Goal: Information Seeking & Learning: Find contact information

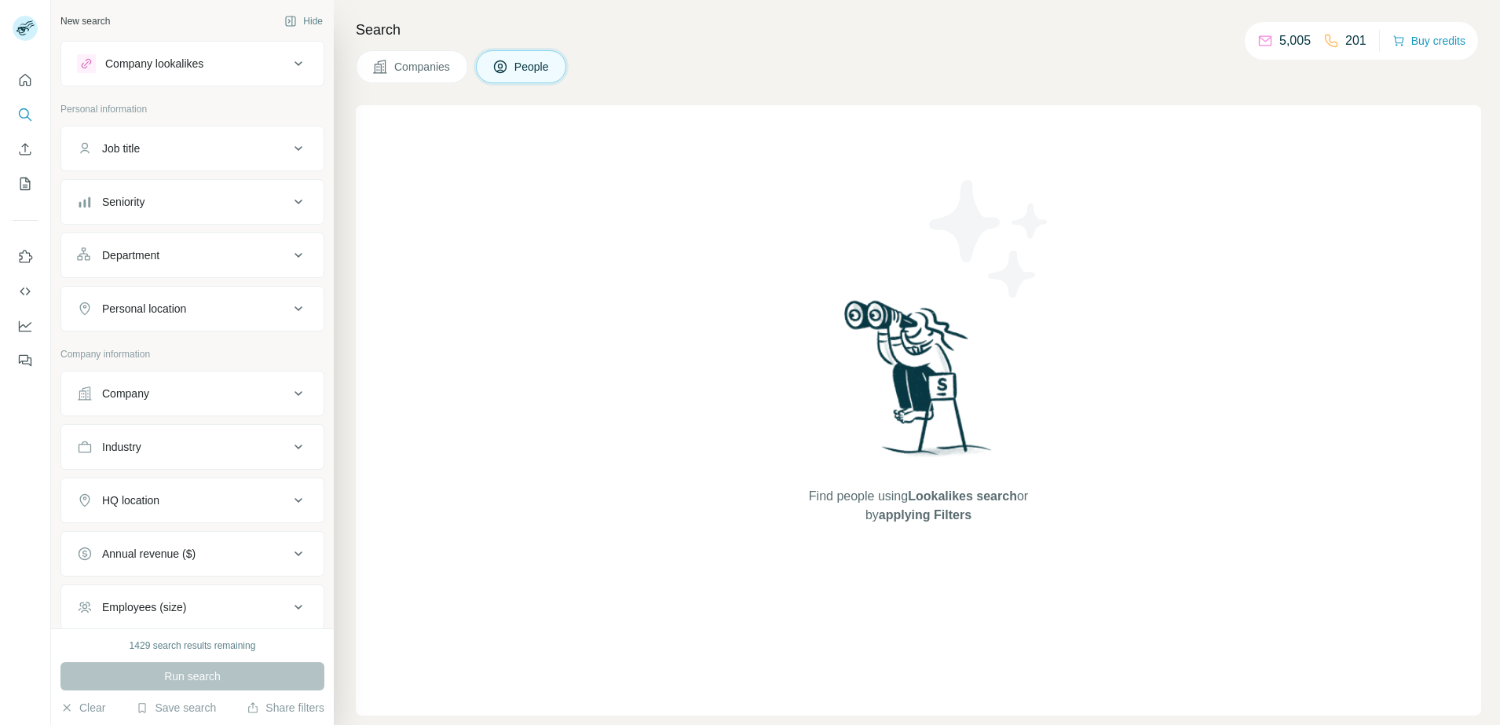
click at [163, 268] on button "Department" at bounding box center [192, 255] width 262 height 38
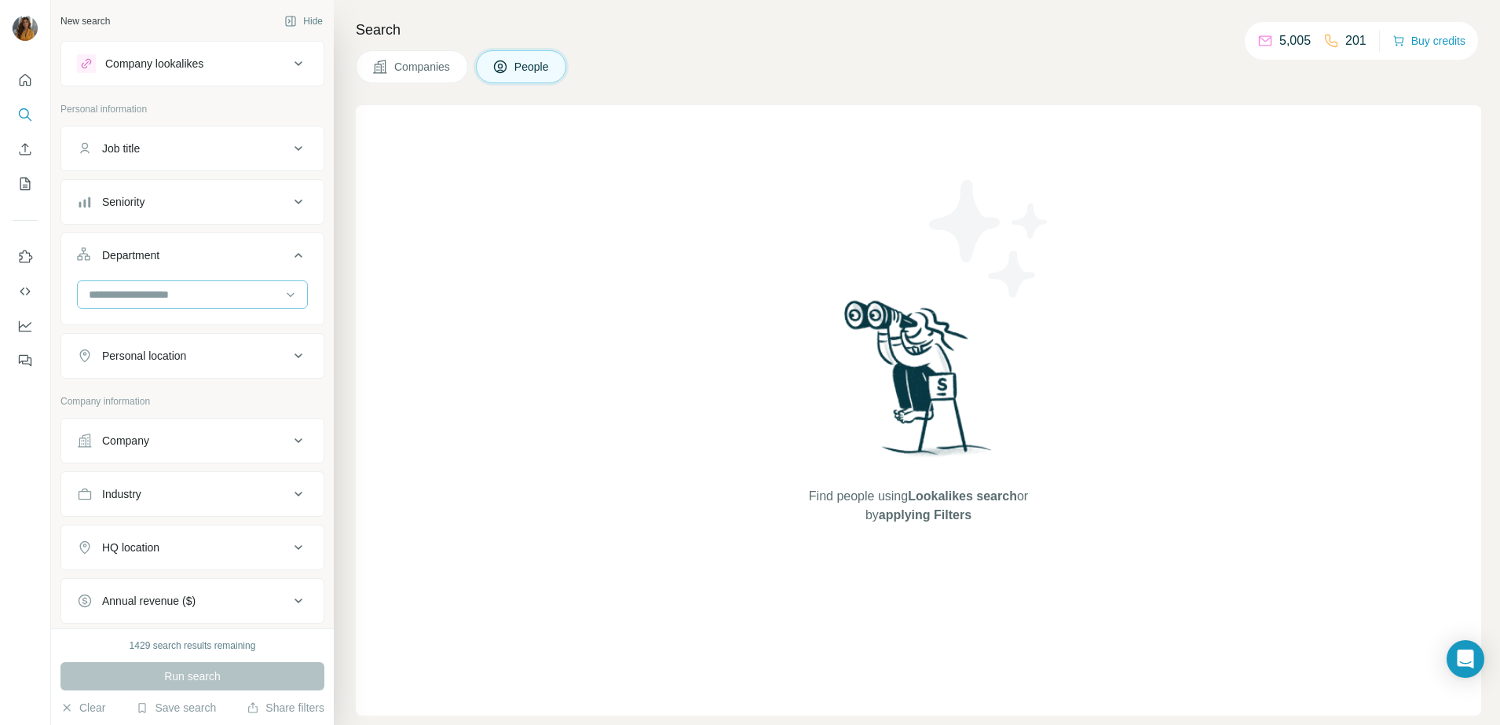
click at [247, 306] on div at bounding box center [184, 294] width 194 height 27
click at [144, 383] on div "HR" at bounding box center [184, 388] width 189 height 16
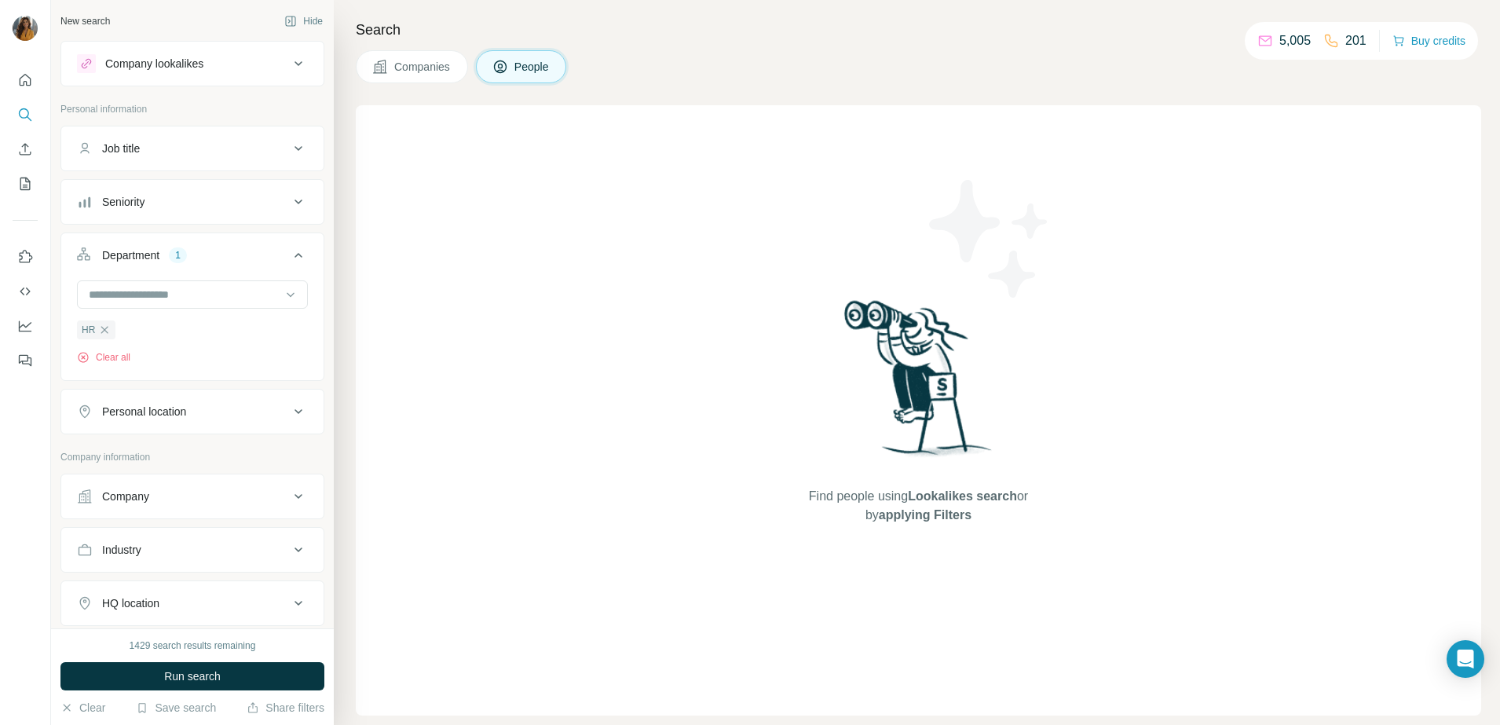
click at [203, 155] on div "Job title" at bounding box center [183, 149] width 212 height 16
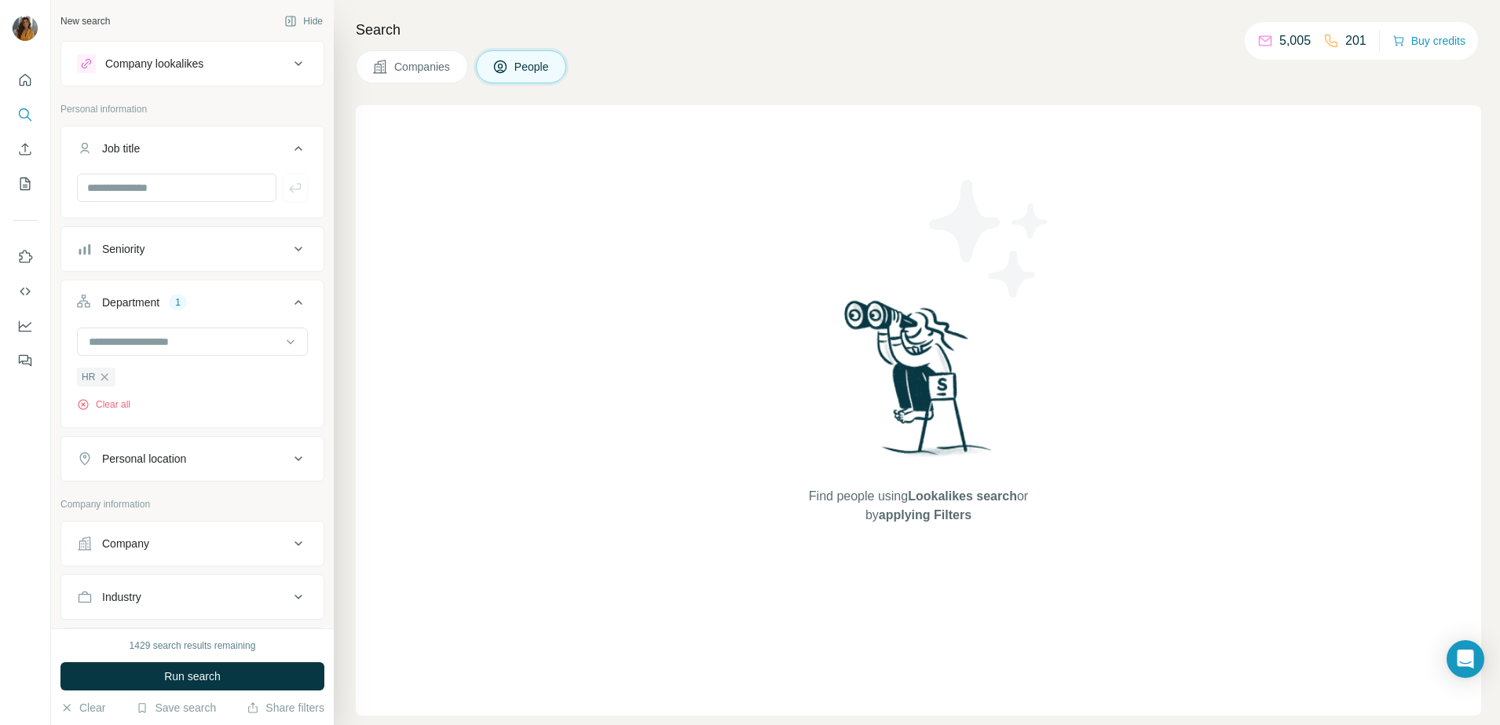
click at [203, 155] on div "Job title" at bounding box center [183, 149] width 212 height 16
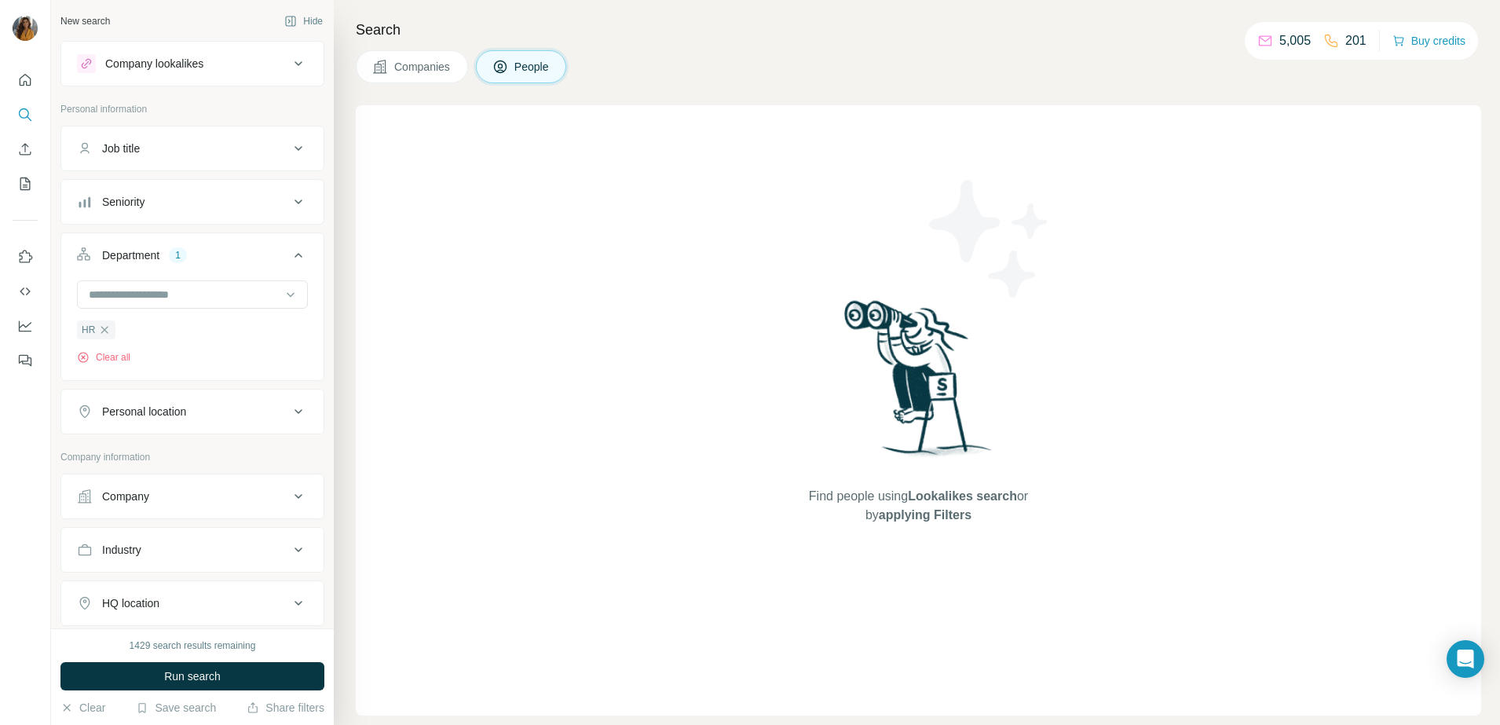
click at [213, 211] on button "Seniority" at bounding box center [192, 202] width 262 height 38
click at [80, 296] on icon at bounding box center [86, 299] width 19 height 19
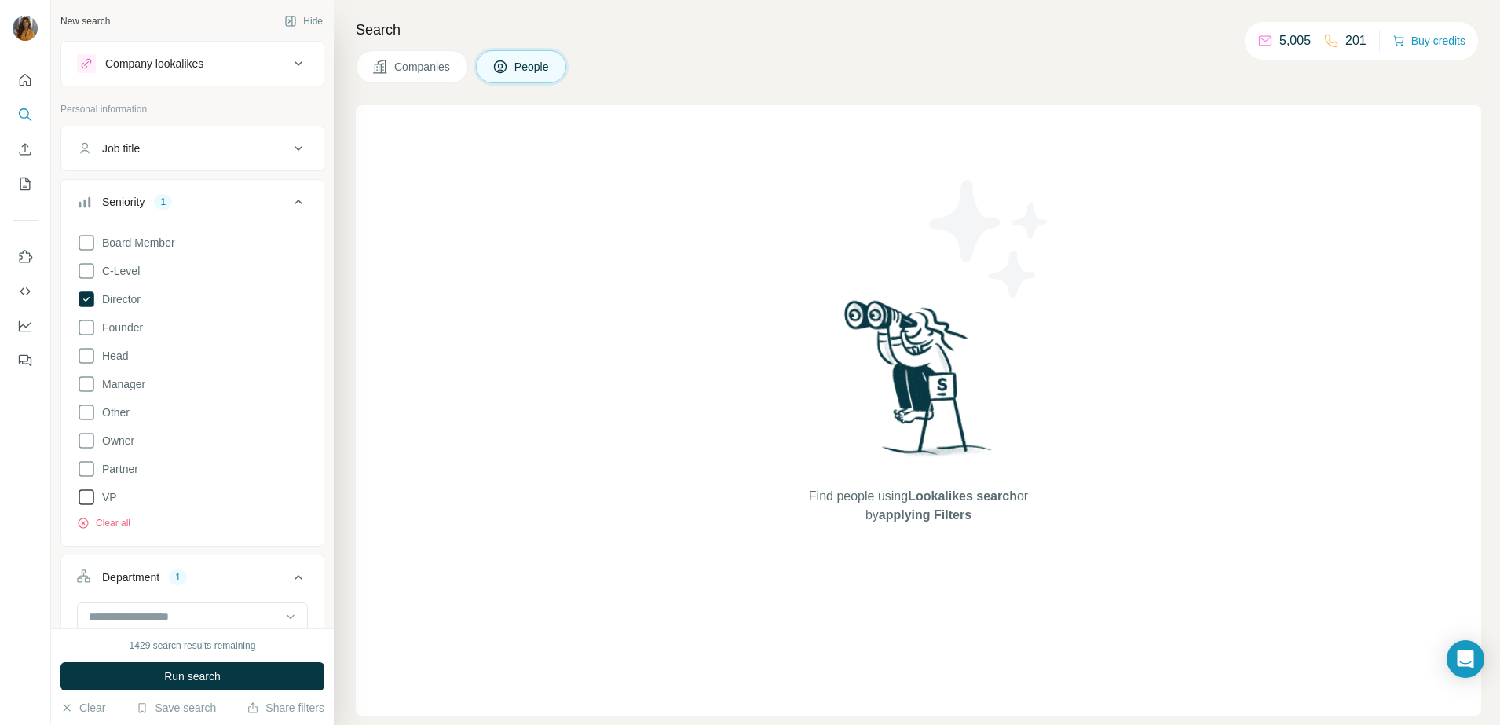
click at [81, 501] on icon at bounding box center [86, 497] width 19 height 19
click at [86, 302] on icon at bounding box center [87, 299] width 16 height 16
click at [115, 682] on button "Run search" at bounding box center [192, 676] width 264 height 28
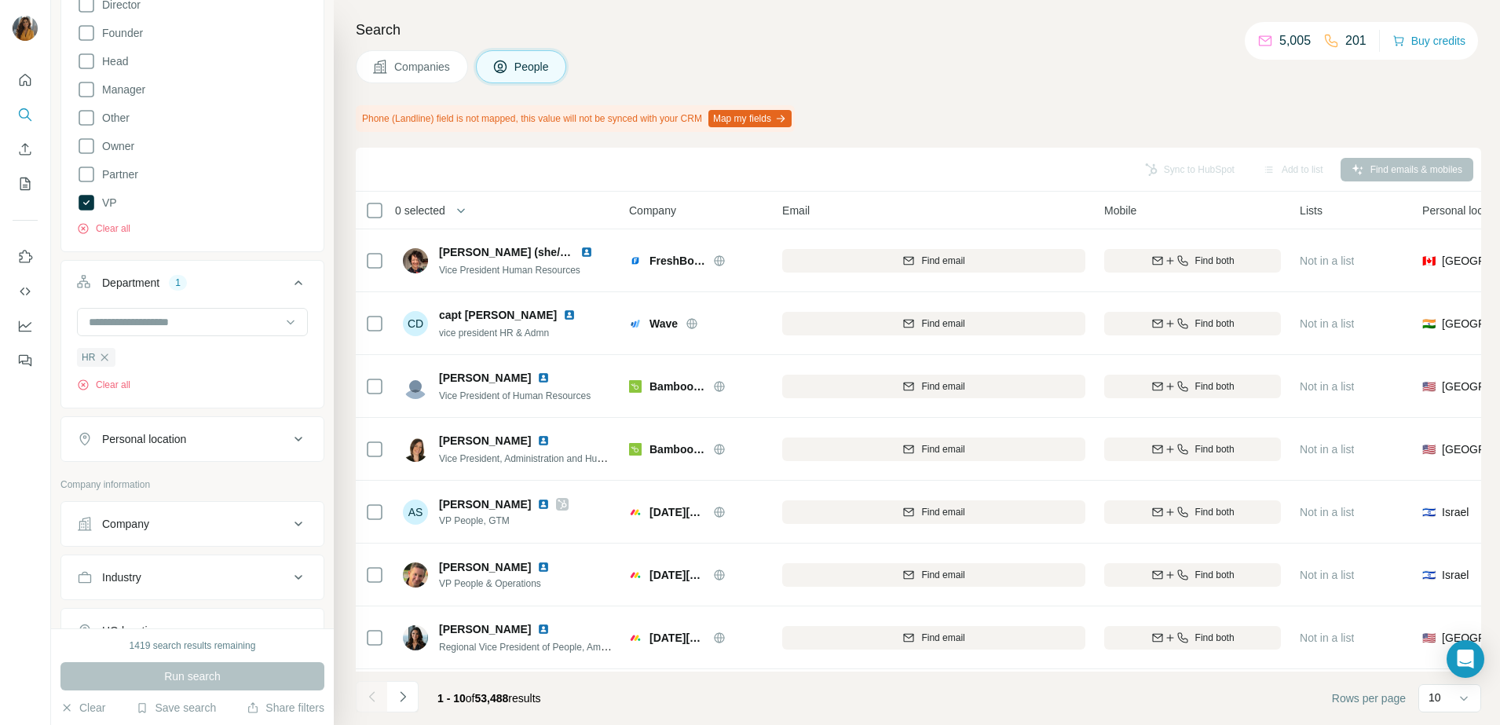
scroll to position [578, 0]
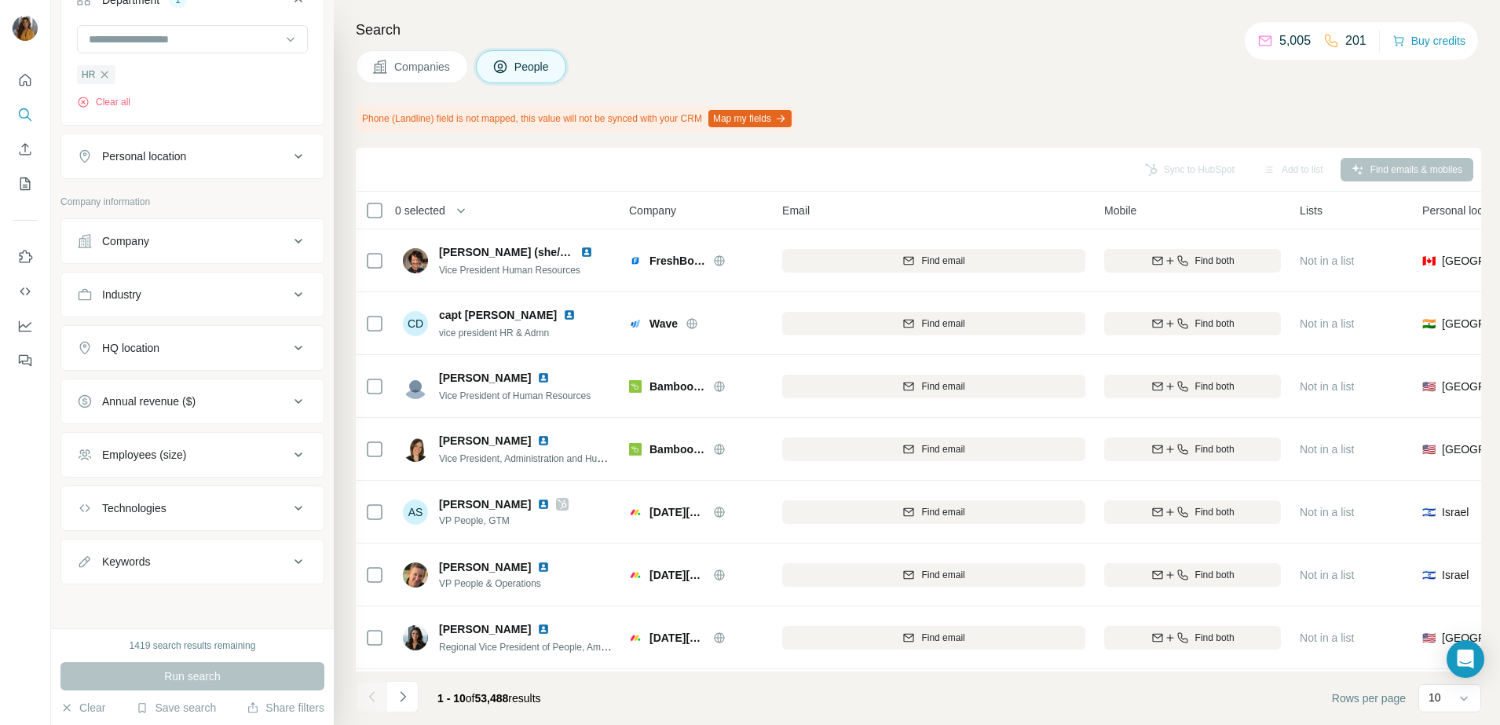
click at [248, 154] on div "Personal location" at bounding box center [183, 156] width 212 height 16
click at [167, 197] on input "text" at bounding box center [192, 195] width 231 height 28
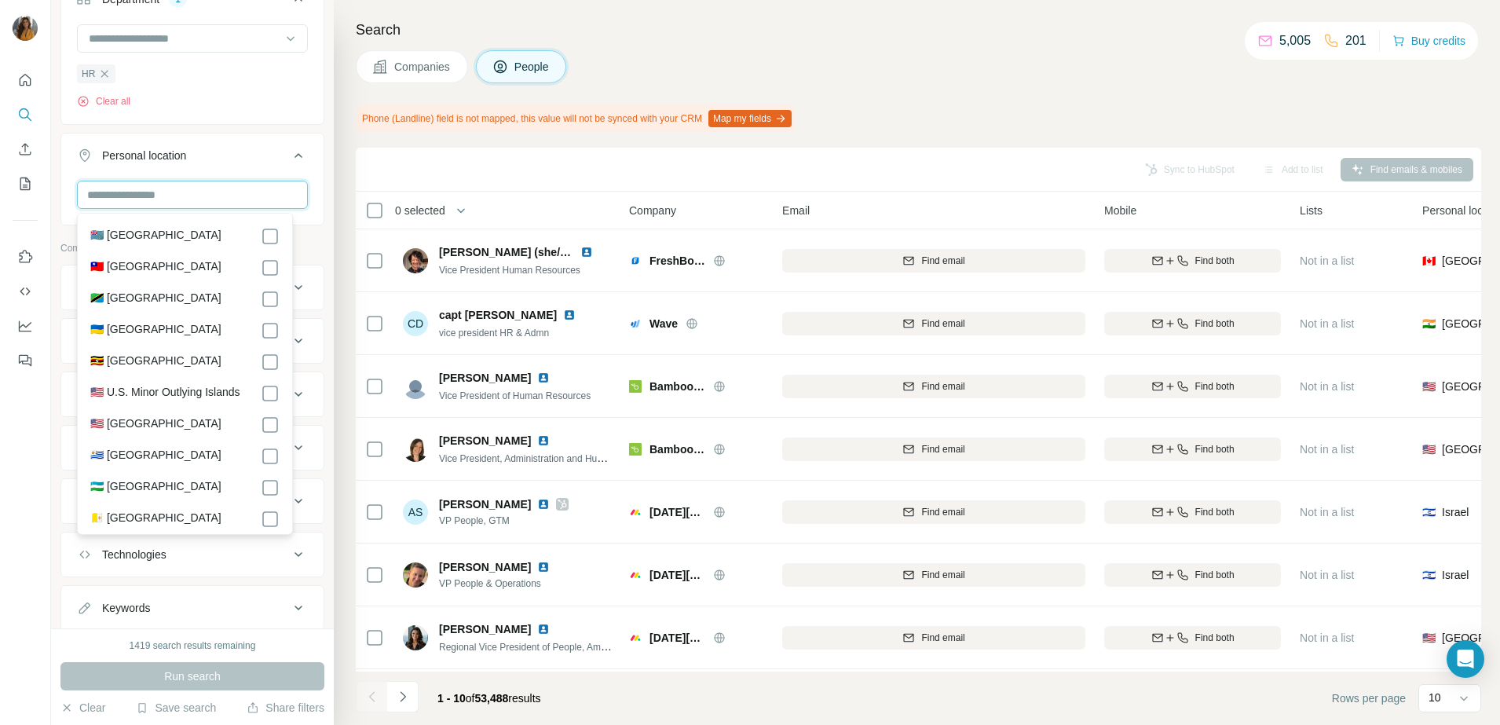
scroll to position [7266, 0]
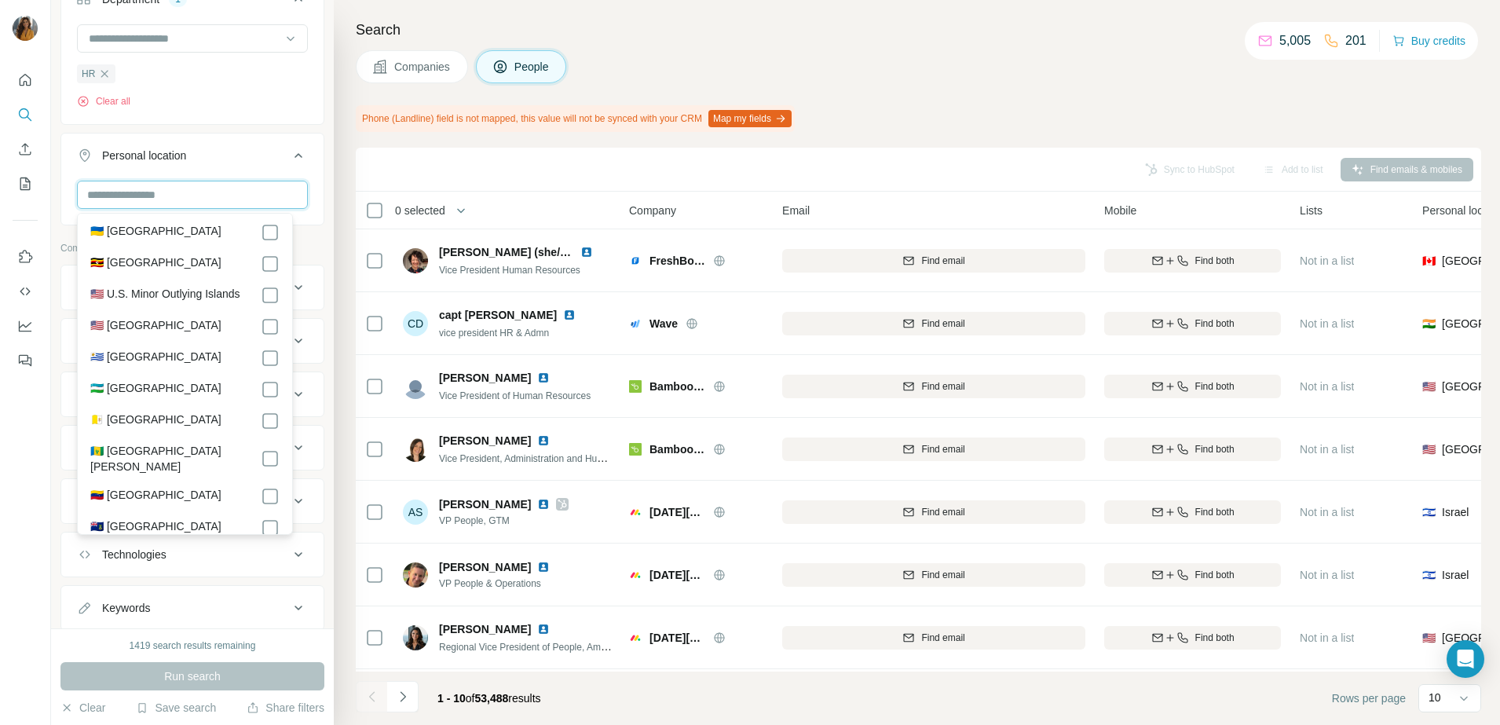
click at [153, 201] on input "text" at bounding box center [192, 195] width 231 height 28
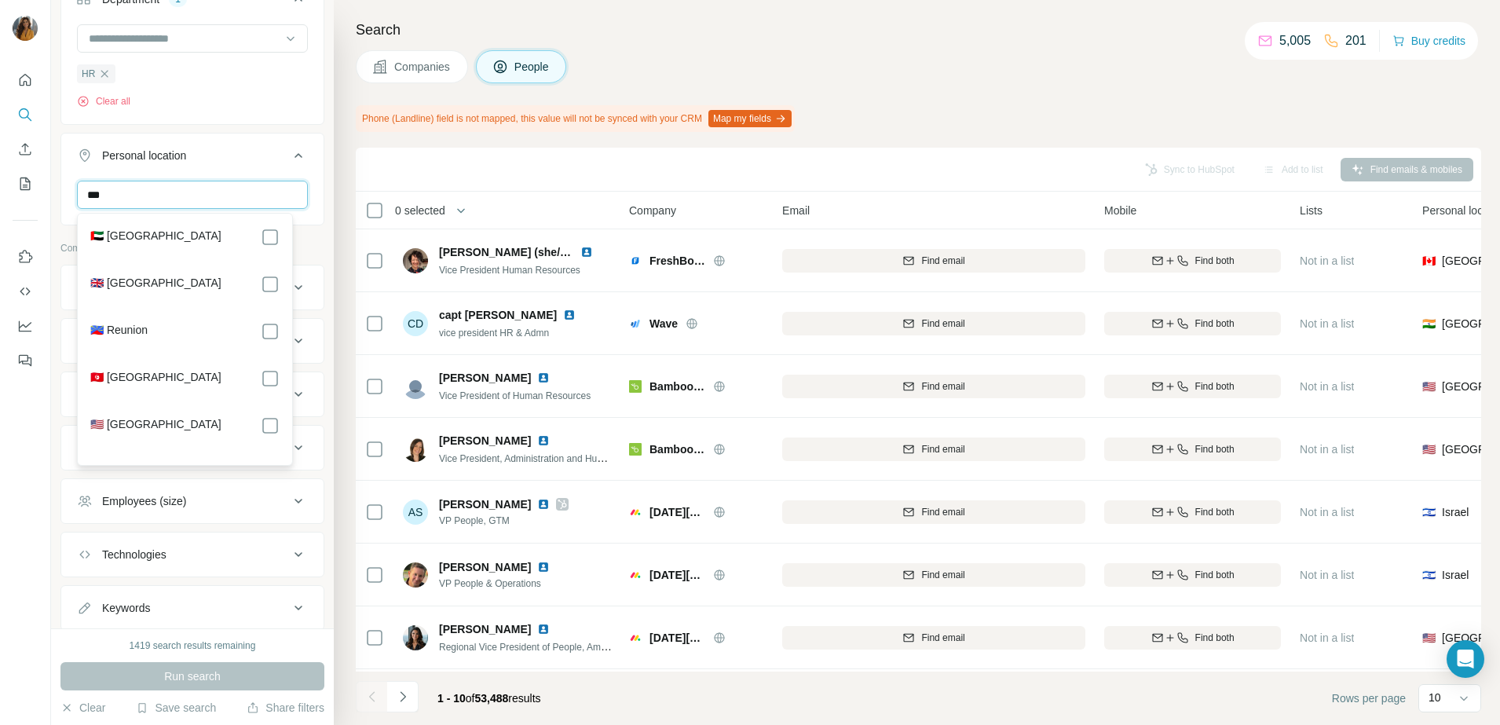
scroll to position [0, 0]
type input "****"
click at [262, 284] on icon at bounding box center [270, 284] width 19 height 19
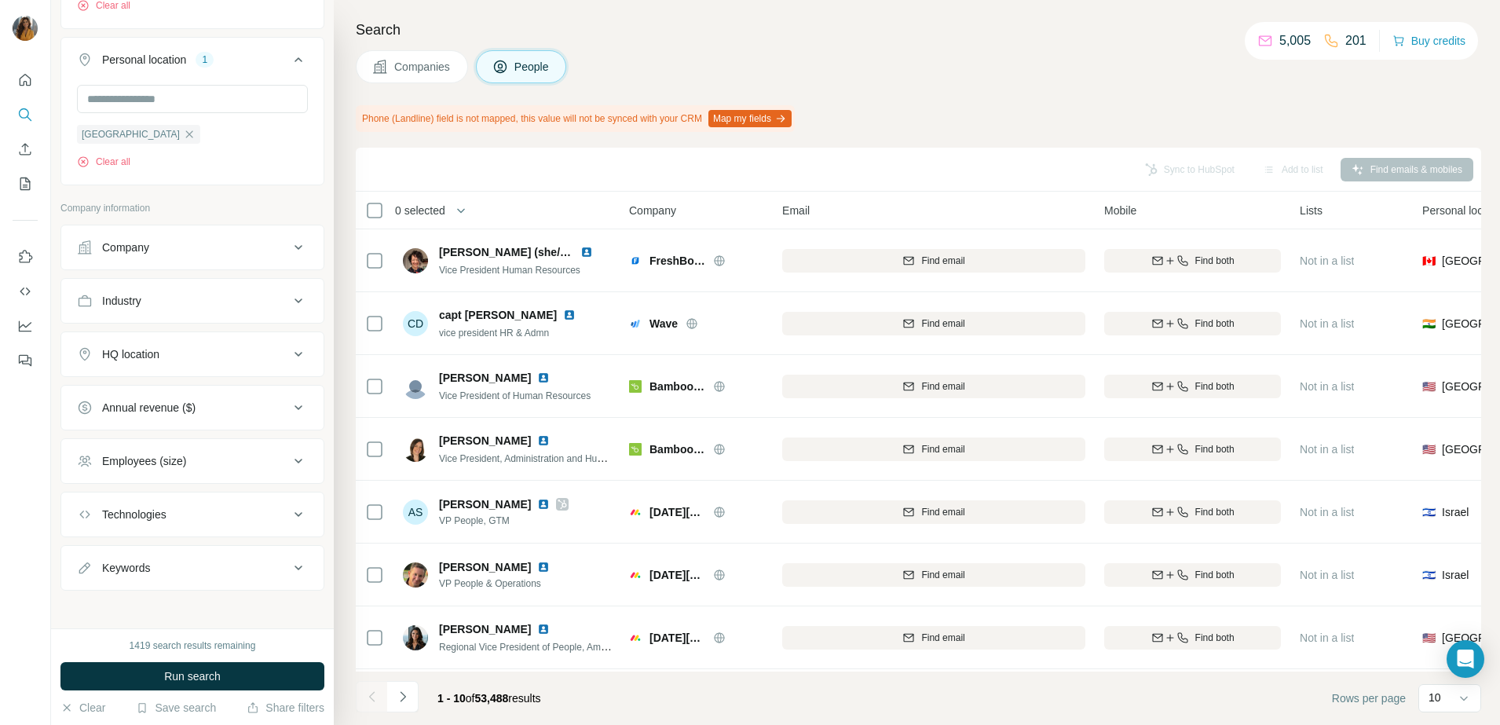
scroll to position [682, 0]
click at [132, 222] on button "Company" at bounding box center [192, 241] width 262 height 38
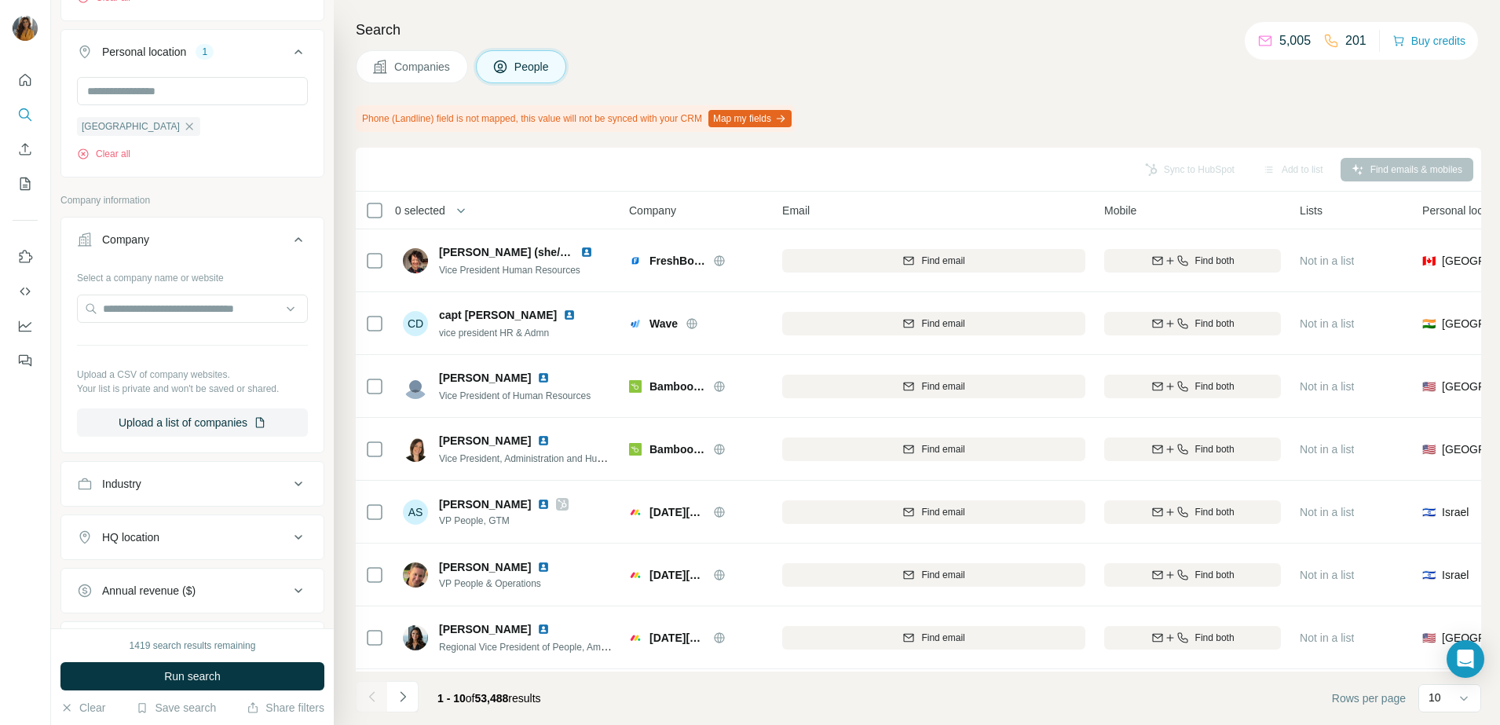
click at [132, 222] on button "Company" at bounding box center [192, 243] width 262 height 44
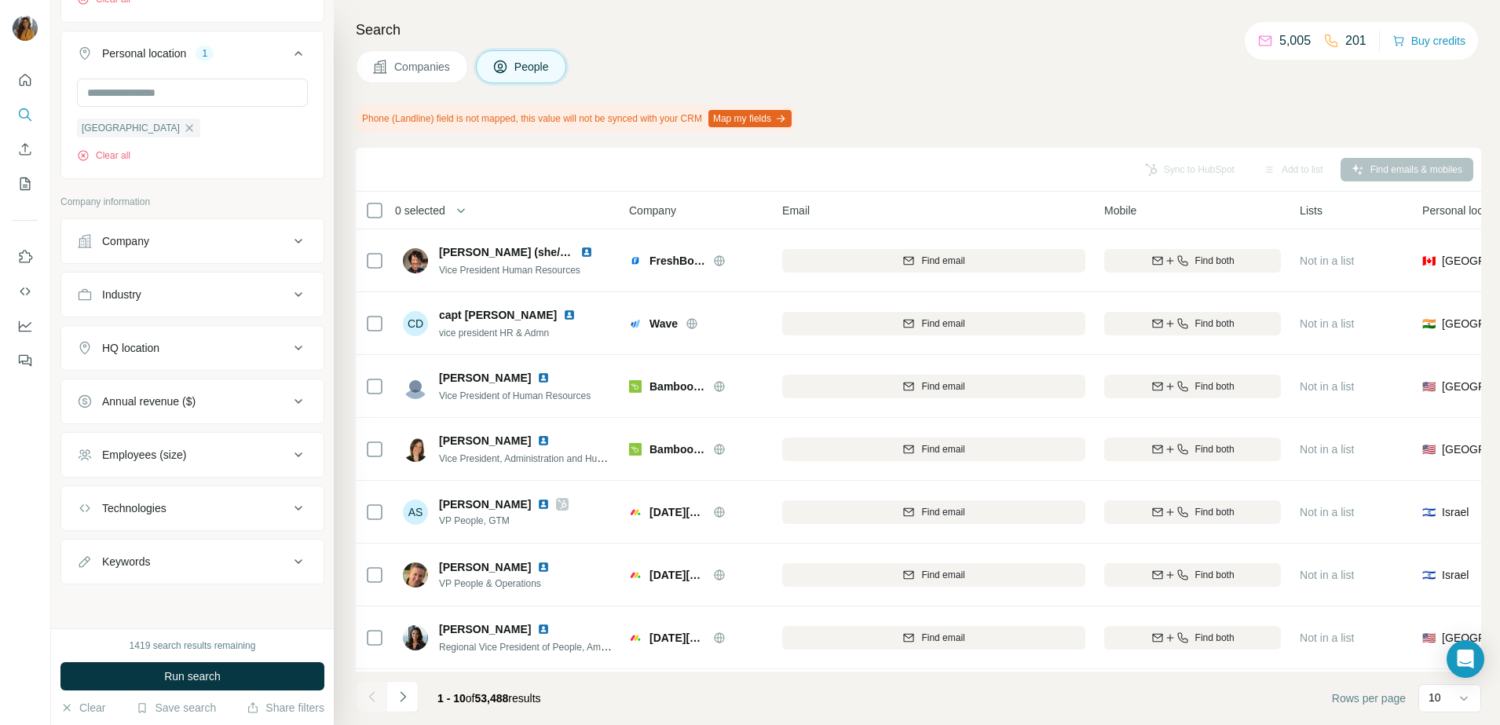
click at [183, 455] on div "Employees (size)" at bounding box center [144, 455] width 84 height 16
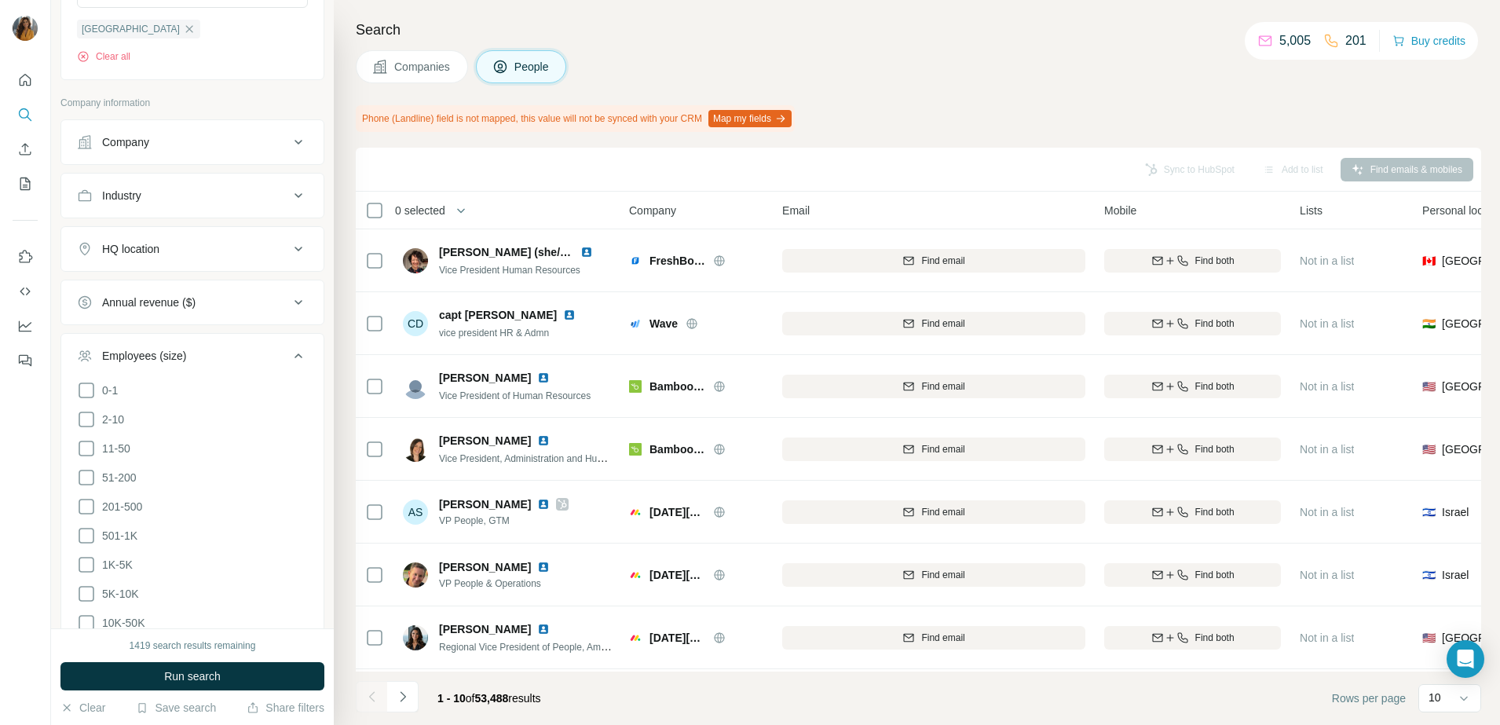
scroll to position [780, 0]
click at [93, 565] on icon at bounding box center [87, 564] width 16 height 16
click at [98, 592] on span "5K-10K" at bounding box center [117, 593] width 43 height 16
click at [202, 669] on span "Run search" at bounding box center [192, 676] width 57 height 16
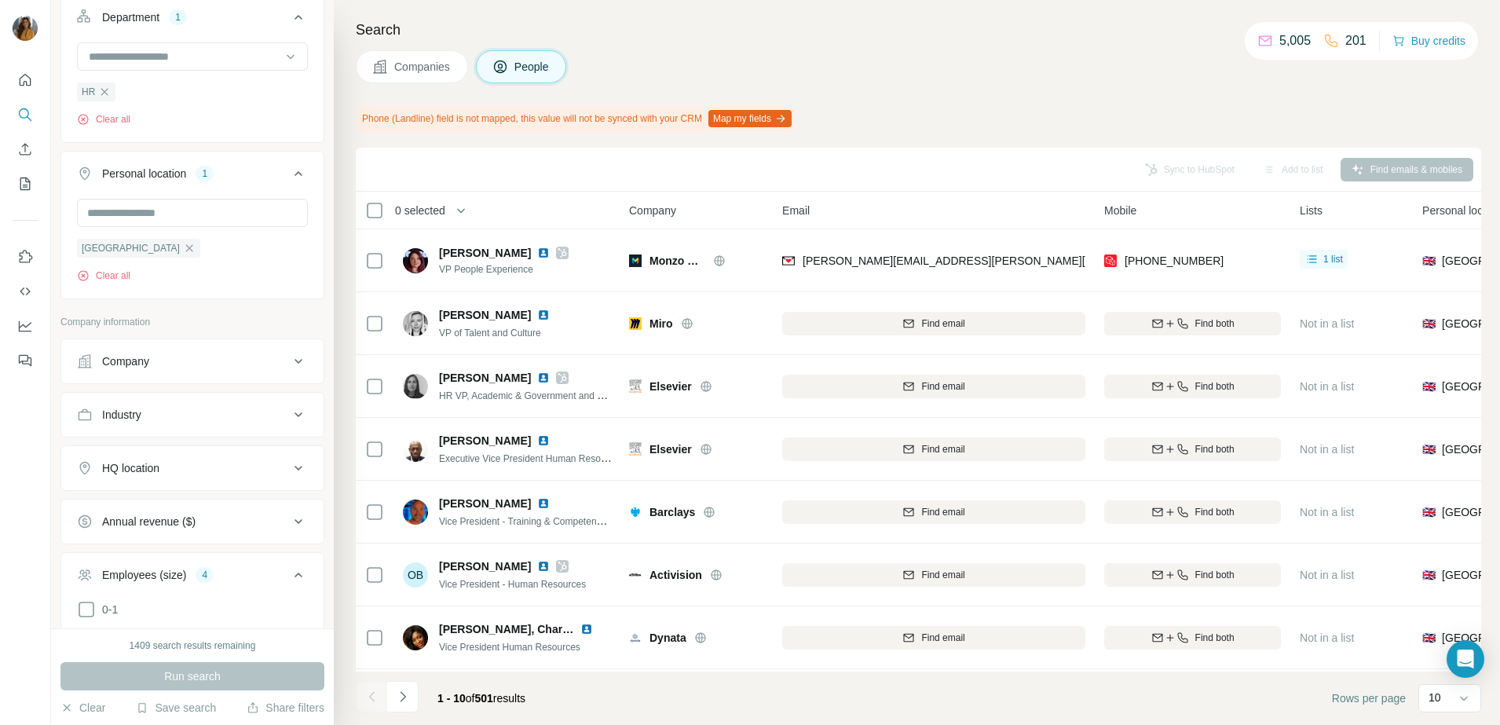
scroll to position [589, 0]
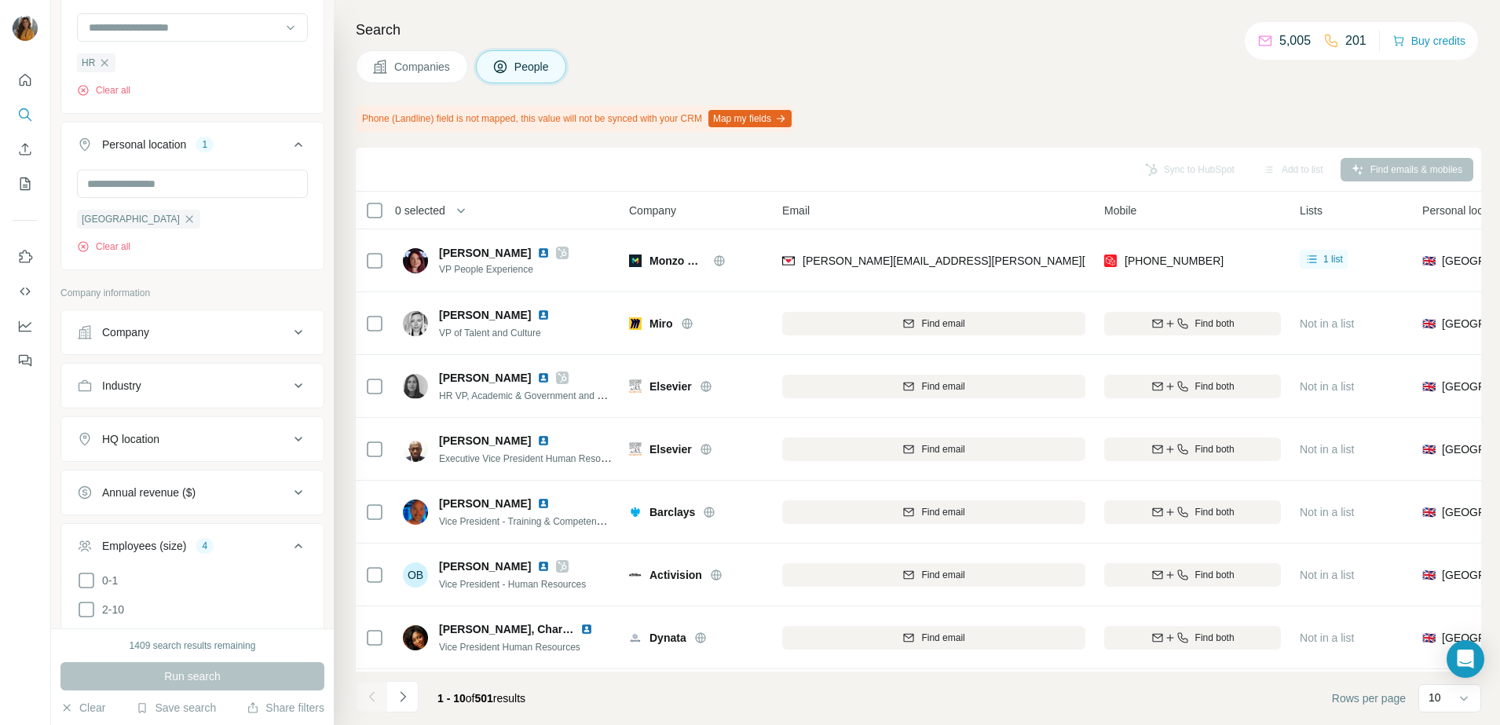
click at [171, 383] on div "Industry" at bounding box center [183, 386] width 212 height 16
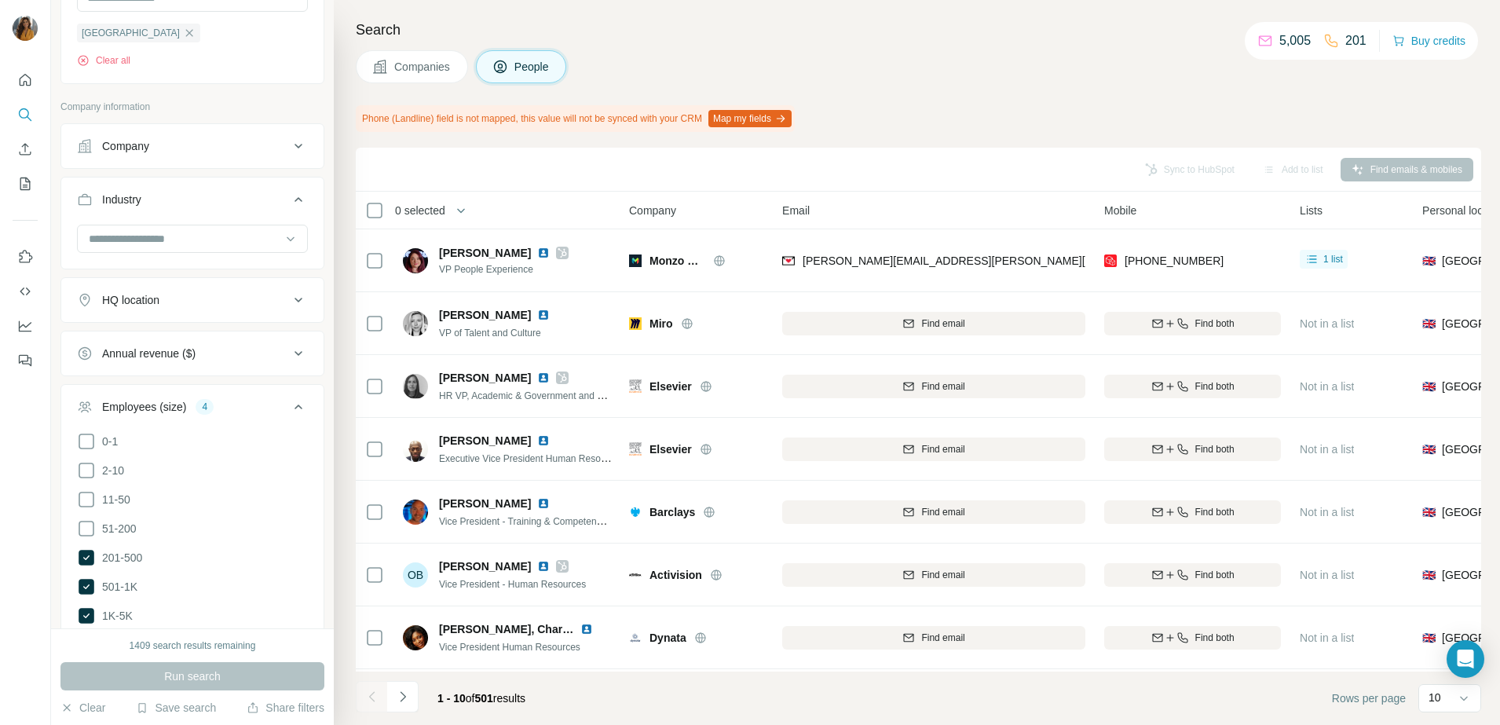
scroll to position [786, 0]
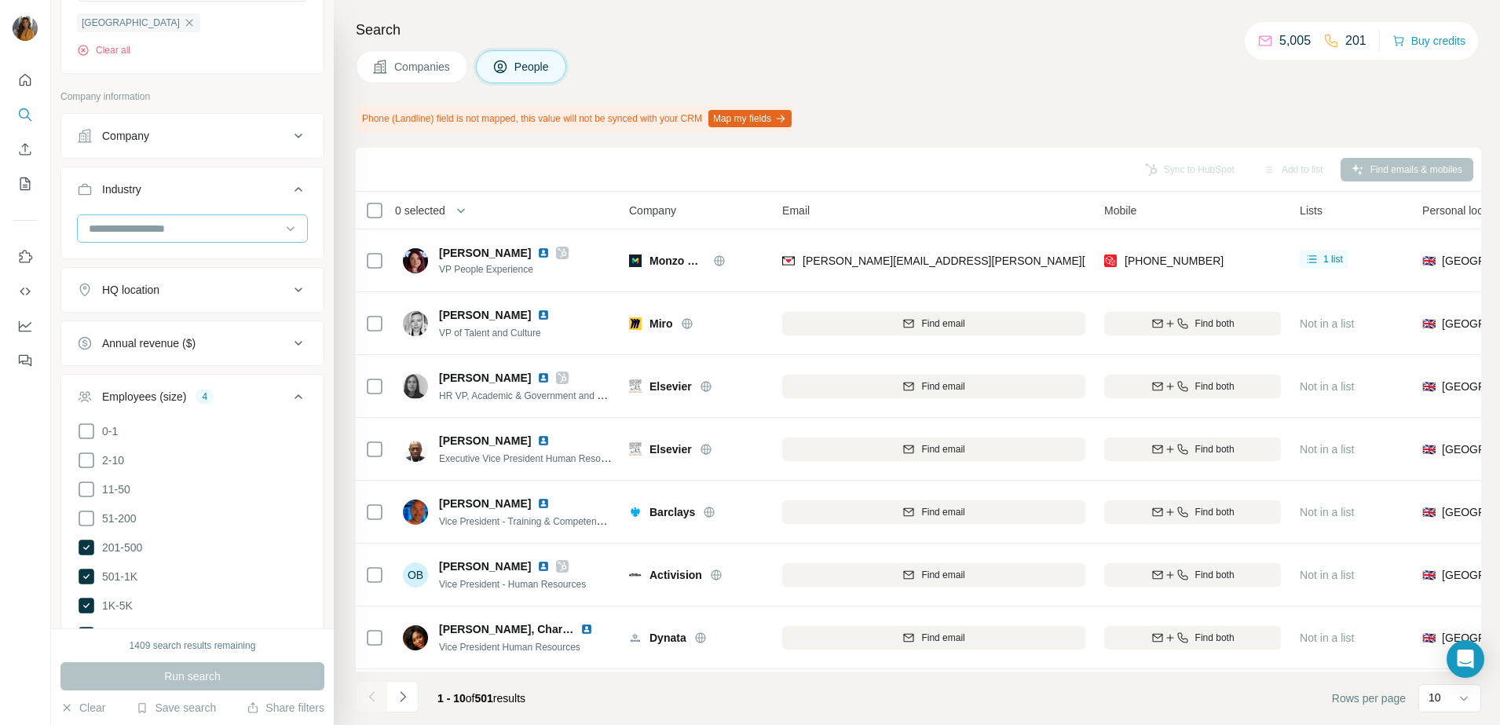
click at [256, 230] on input at bounding box center [184, 228] width 194 height 17
click at [157, 255] on div "Aerospace" at bounding box center [184, 254] width 189 height 16
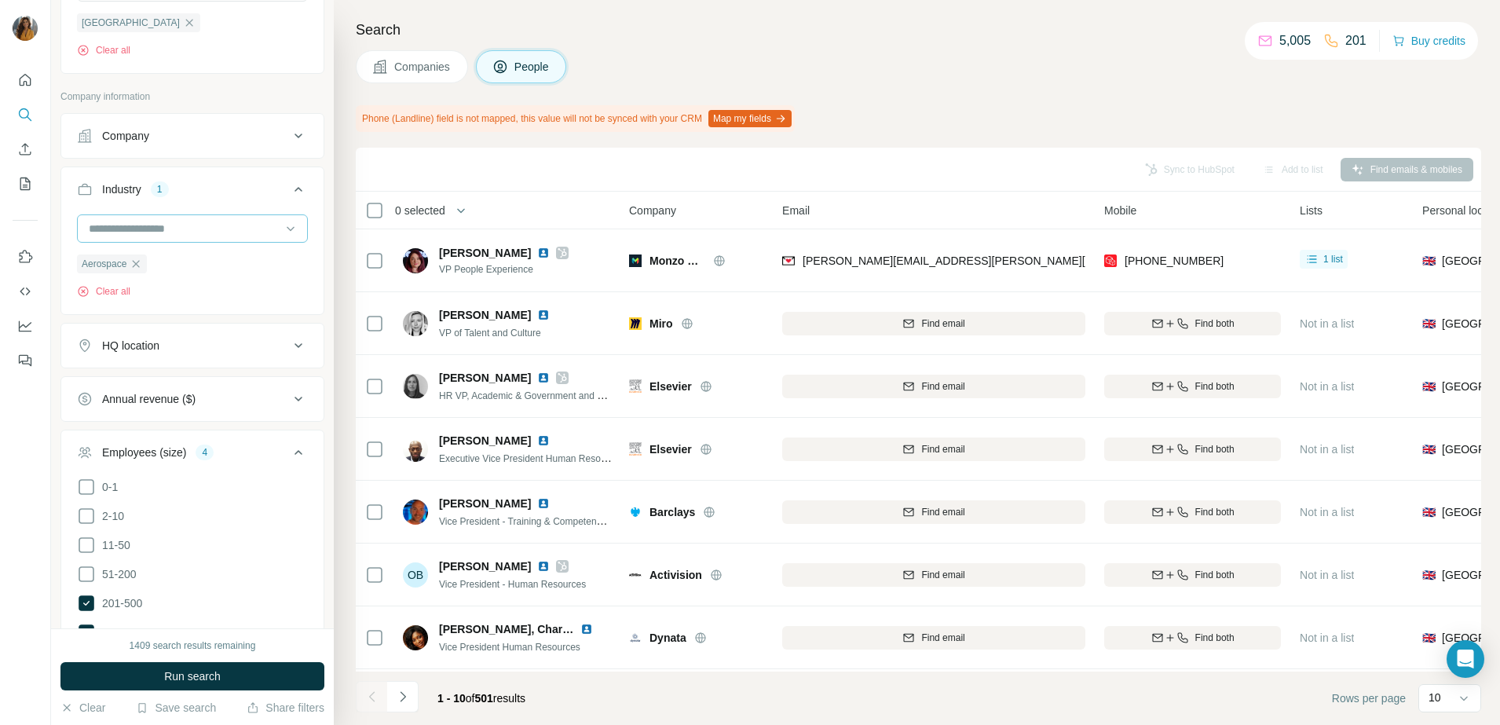
click at [222, 235] on input at bounding box center [184, 228] width 194 height 17
click at [188, 308] on p "Artificial Intelligence" at bounding box center [138, 300] width 97 height 16
click at [230, 234] on input at bounding box center [184, 228] width 194 height 17
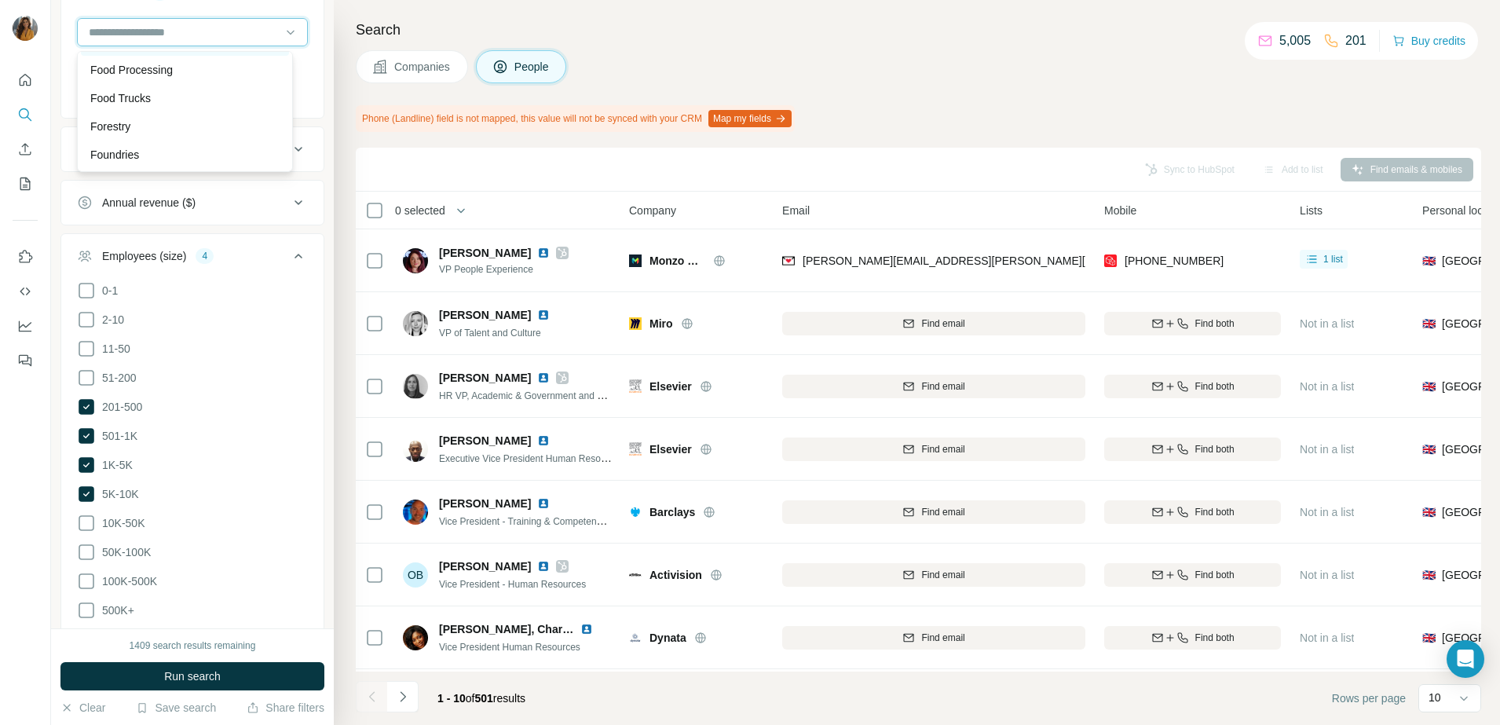
scroll to position [6603, 0]
click at [164, 119] on p "Food and Beverage" at bounding box center [138, 112] width 97 height 16
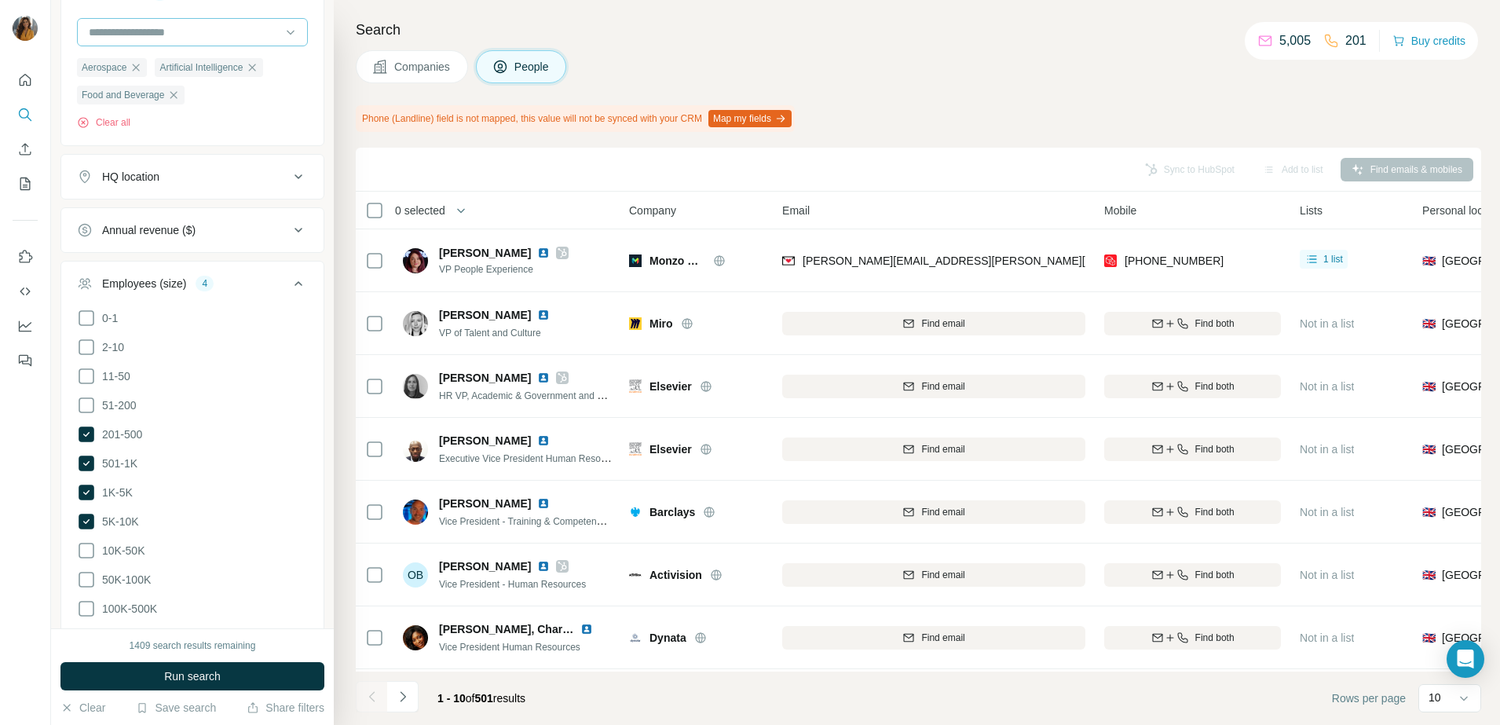
click at [170, 34] on input at bounding box center [184, 32] width 194 height 17
click at [196, 24] on div "Gambling" at bounding box center [184, 17] width 189 height 16
click at [211, 30] on input at bounding box center [184, 32] width 194 height 17
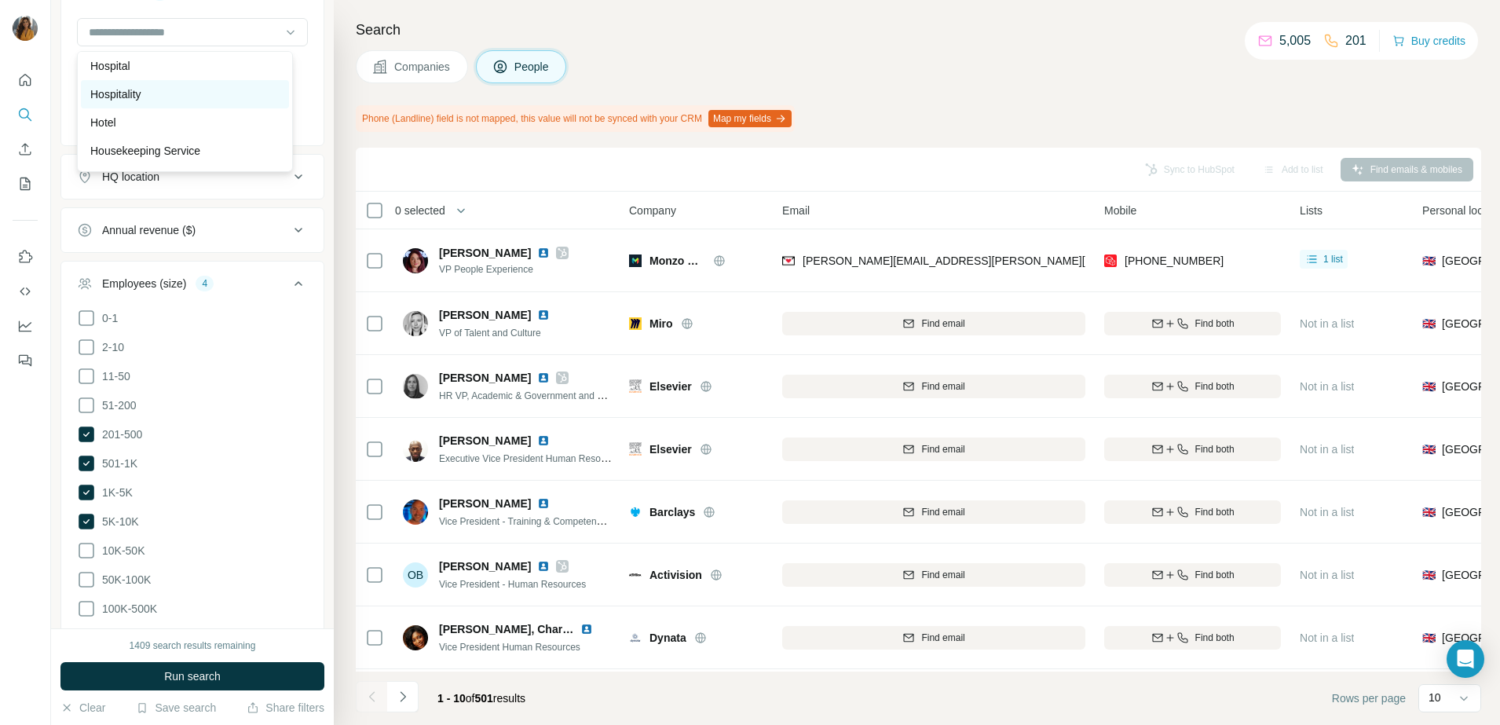
click at [192, 102] on div "Hospitality" at bounding box center [184, 94] width 189 height 16
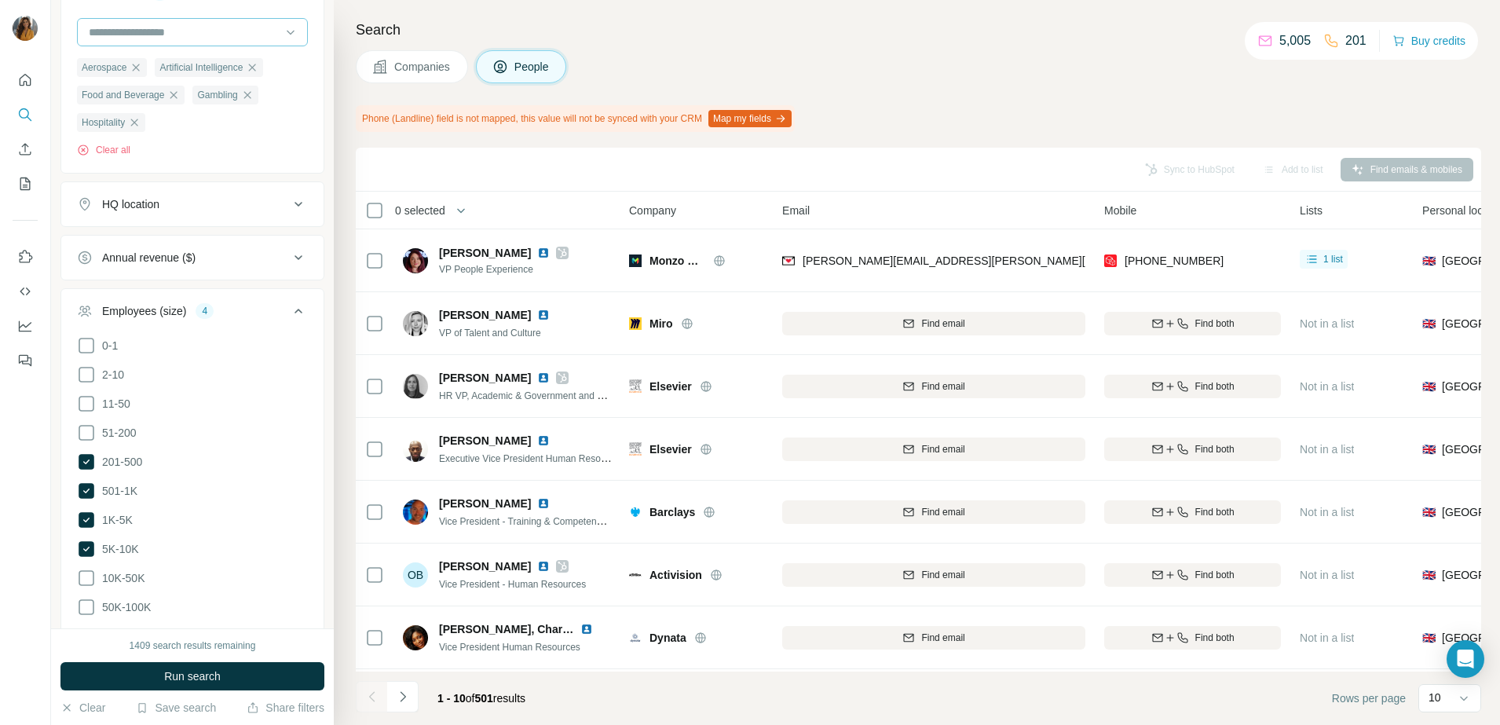
click at [201, 31] on input at bounding box center [184, 32] width 194 height 17
click at [193, 77] on div "Industrial" at bounding box center [184, 69] width 189 height 16
click at [208, 28] on input at bounding box center [184, 32] width 194 height 17
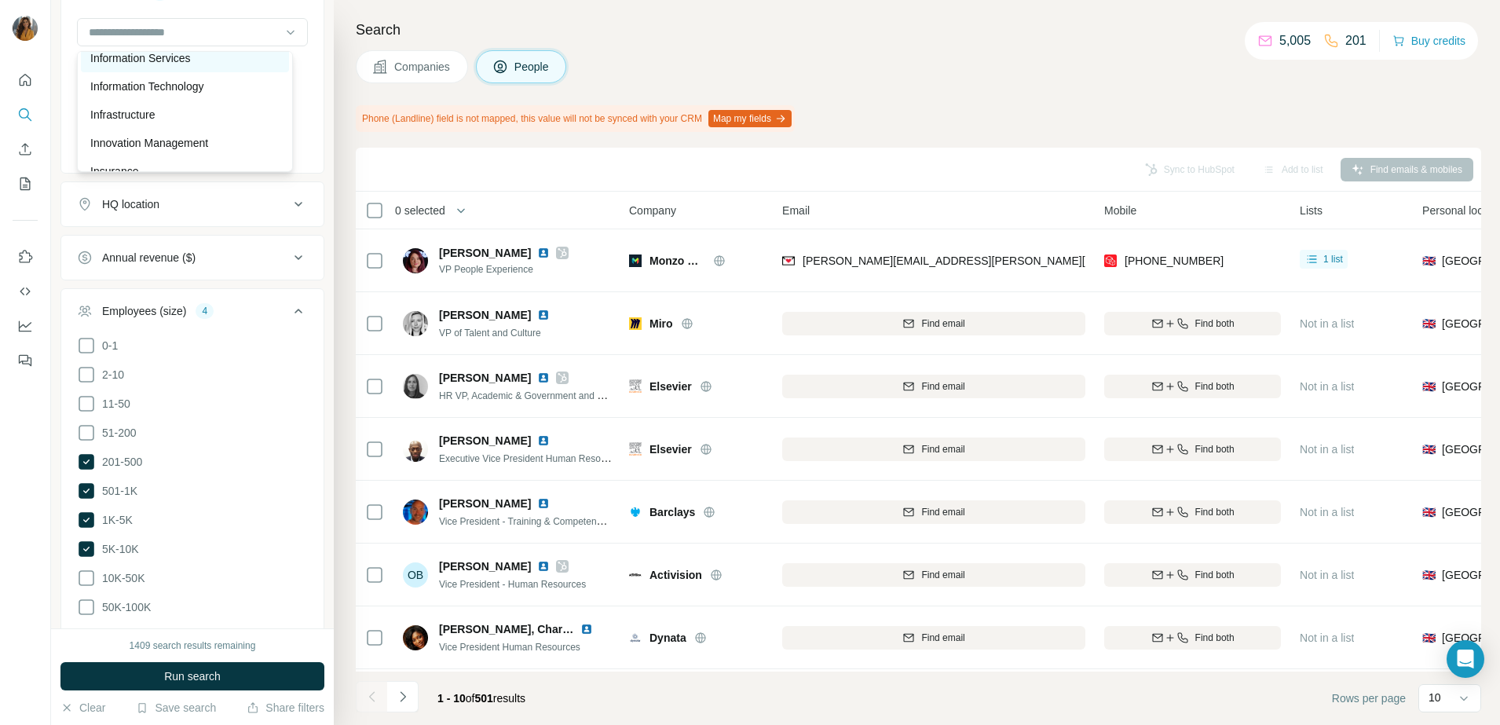
click at [198, 66] on div "Information Services" at bounding box center [184, 58] width 189 height 16
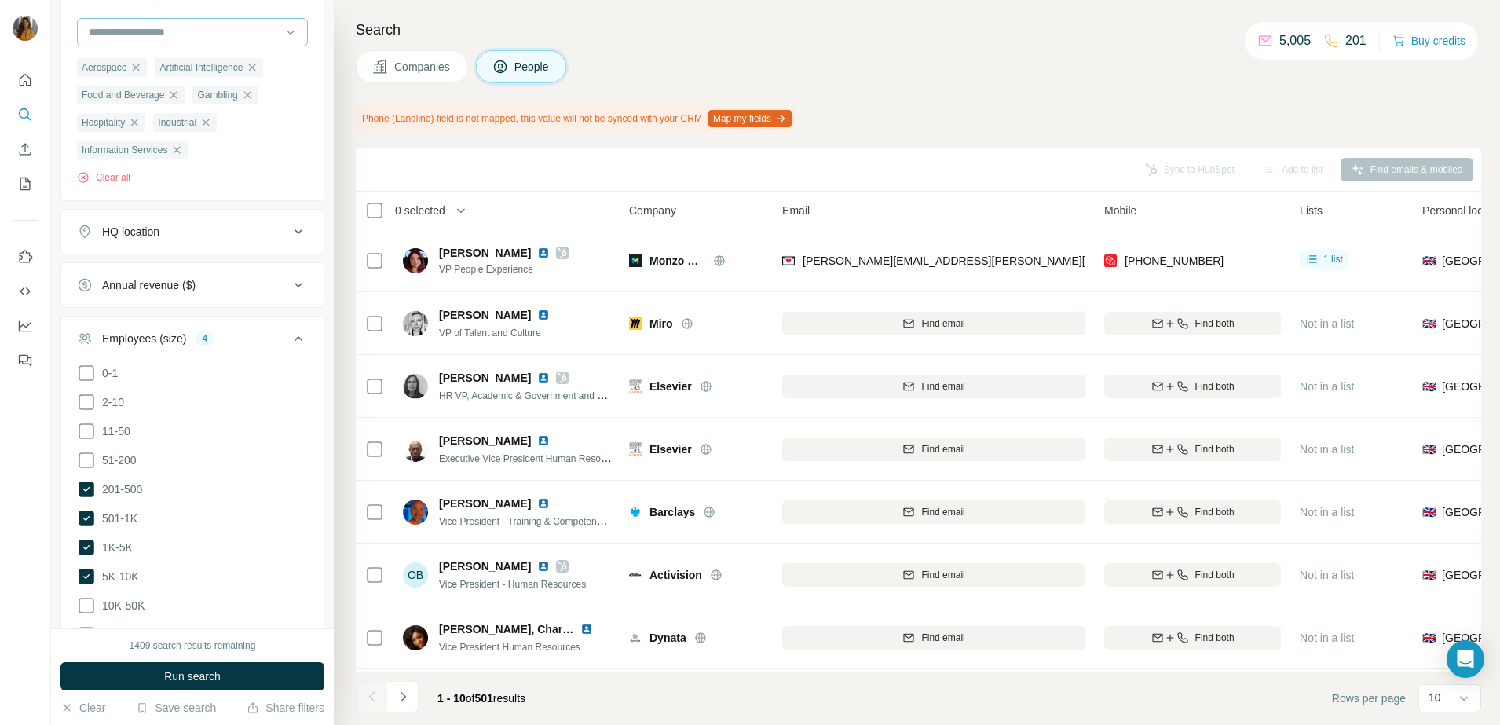
click at [190, 29] on input at bounding box center [184, 32] width 194 height 17
click at [173, 94] on p "Information Technology" at bounding box center [147, 87] width 114 height 16
click at [204, 32] on input at bounding box center [184, 32] width 194 height 17
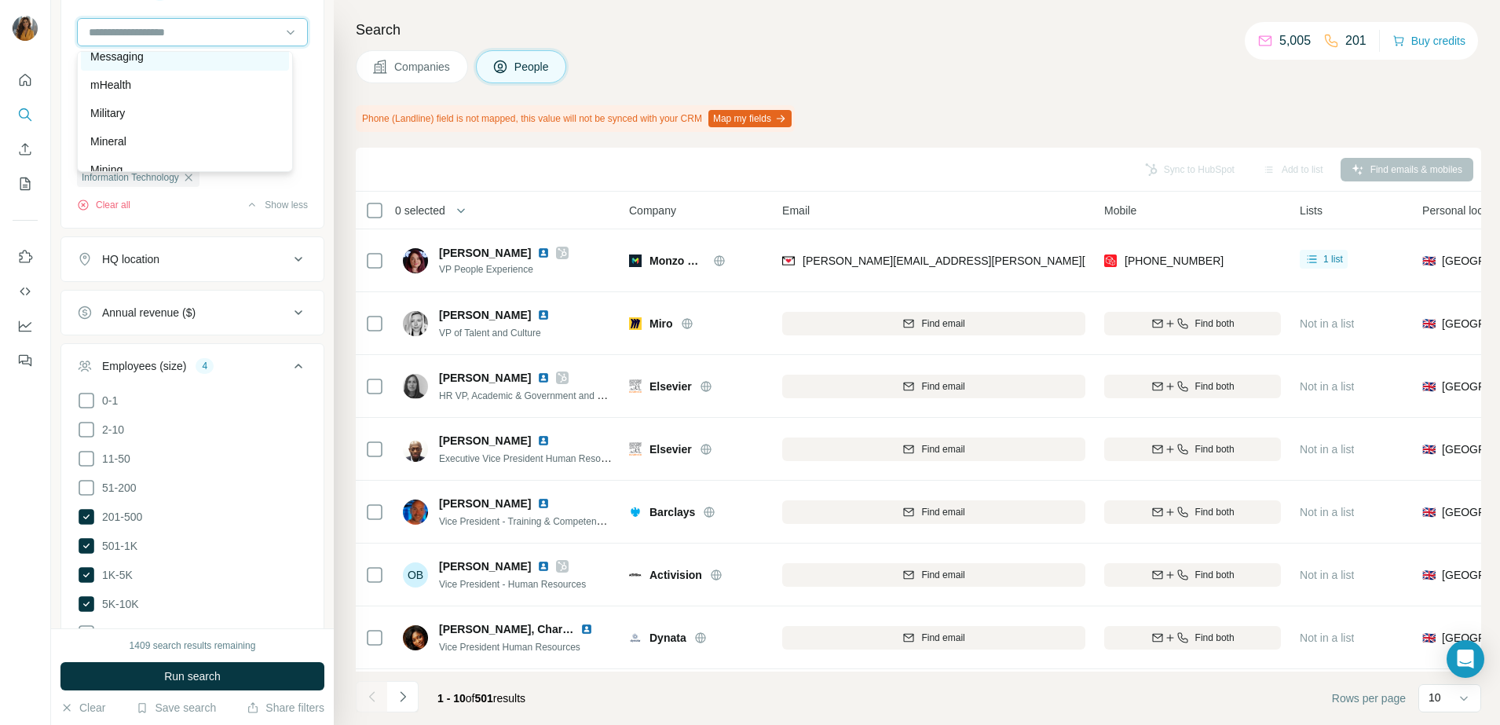
scroll to position [10476, 0]
click at [171, 79] on div "Mining" at bounding box center [184, 72] width 189 height 16
click at [207, 27] on input at bounding box center [184, 32] width 194 height 17
click at [168, 23] on div "Military" at bounding box center [184, 15] width 189 height 16
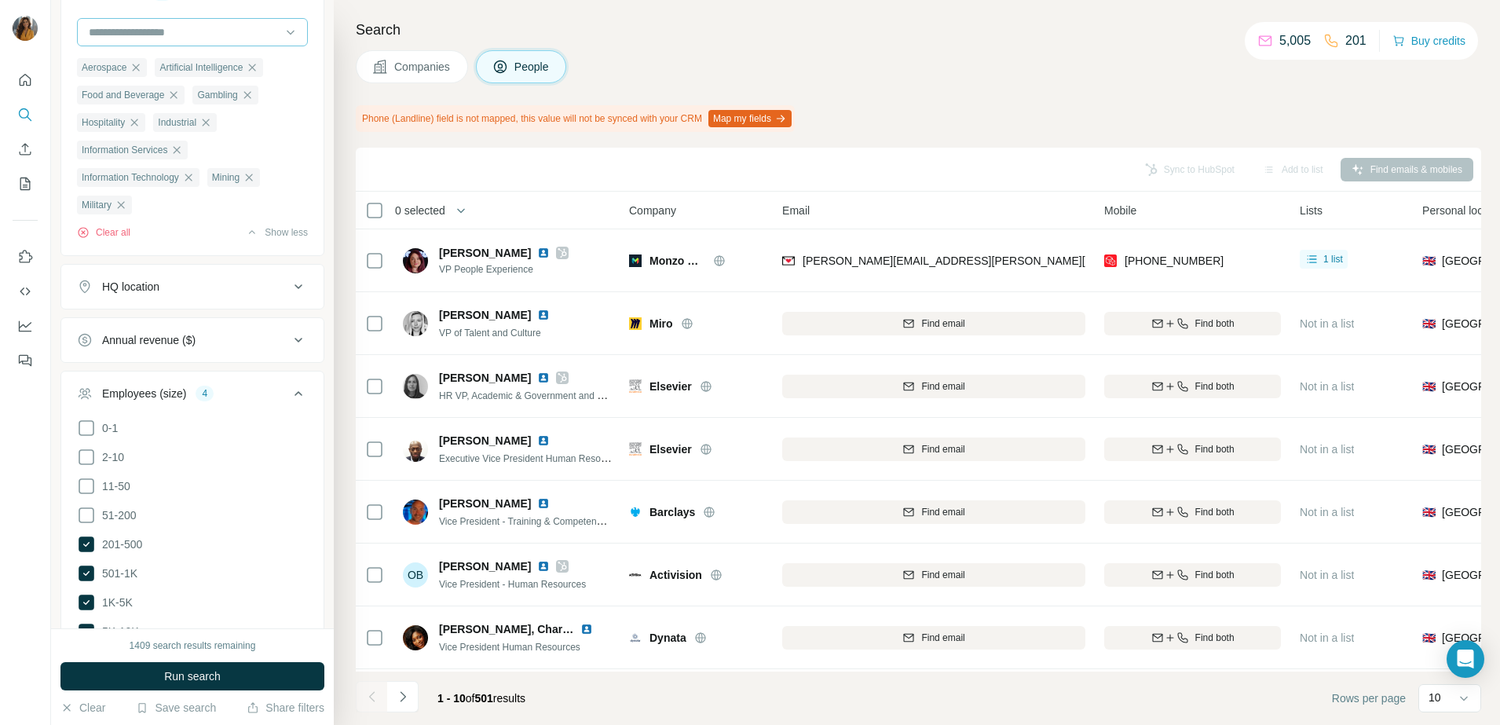
click at [214, 28] on input at bounding box center [184, 32] width 194 height 17
click at [221, 60] on div "Packaging Services" at bounding box center [184, 53] width 189 height 16
click at [218, 30] on input at bounding box center [184, 32] width 194 height 17
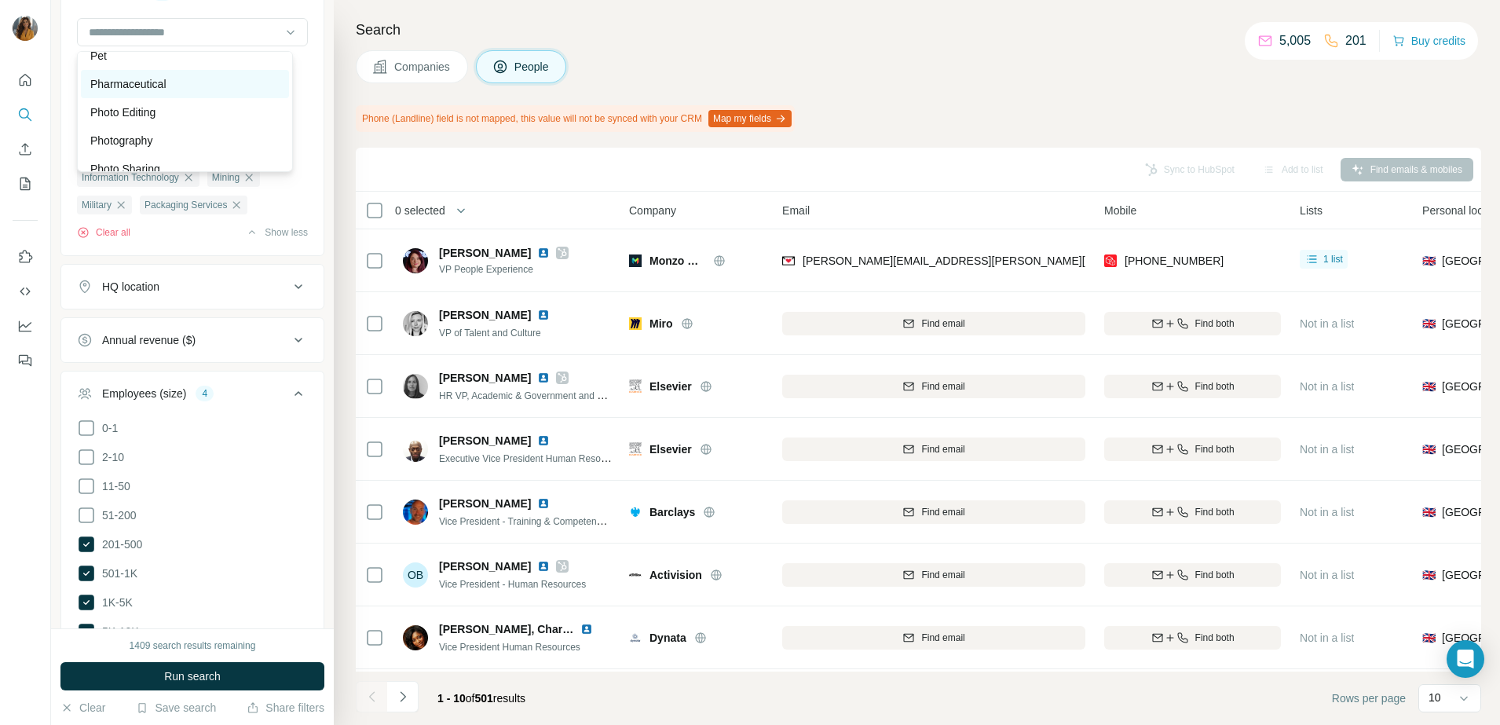
click at [164, 98] on div "Pharmaceutical" at bounding box center [185, 84] width 208 height 28
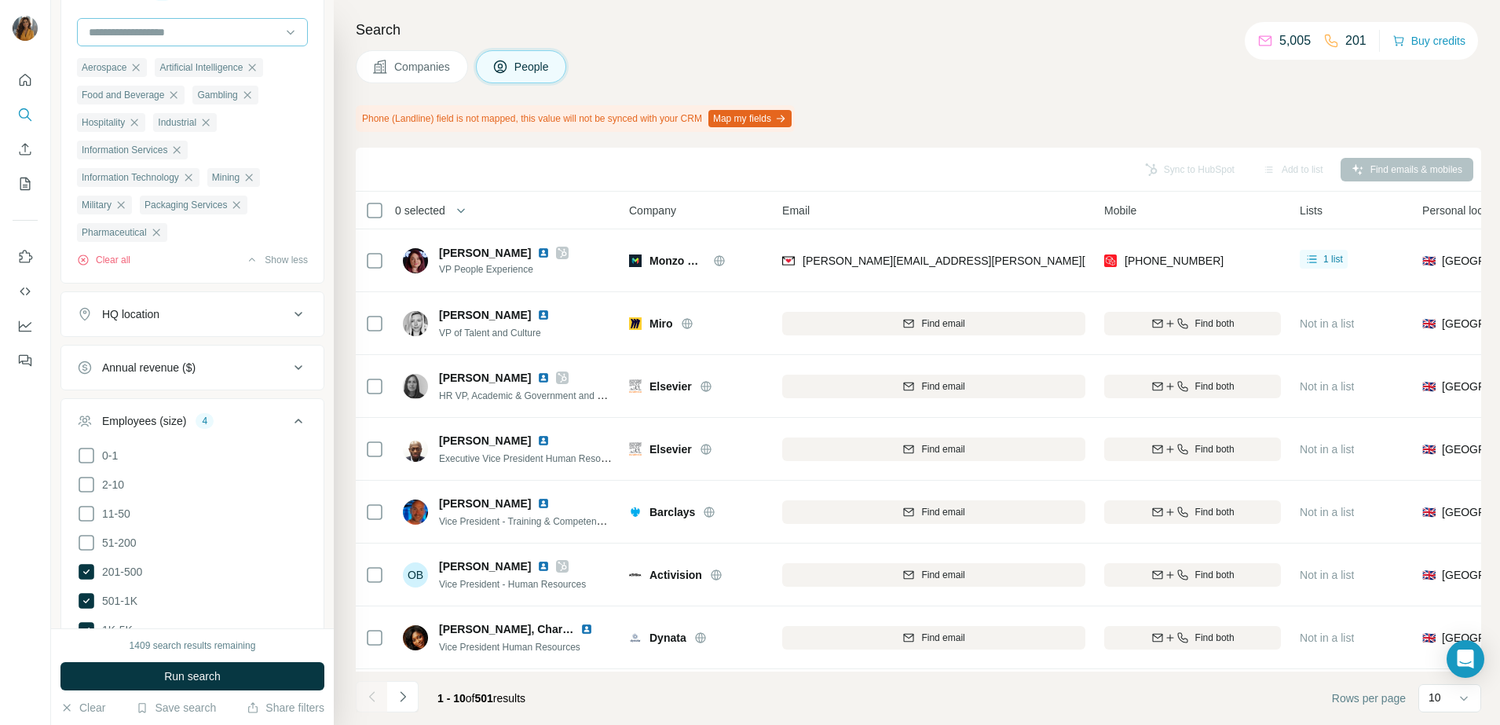
click at [217, 35] on input at bounding box center [184, 32] width 194 height 17
click at [188, 83] on p "Professional Networking" at bounding box center [149, 76] width 119 height 16
click at [214, 34] on input at bounding box center [184, 32] width 194 height 17
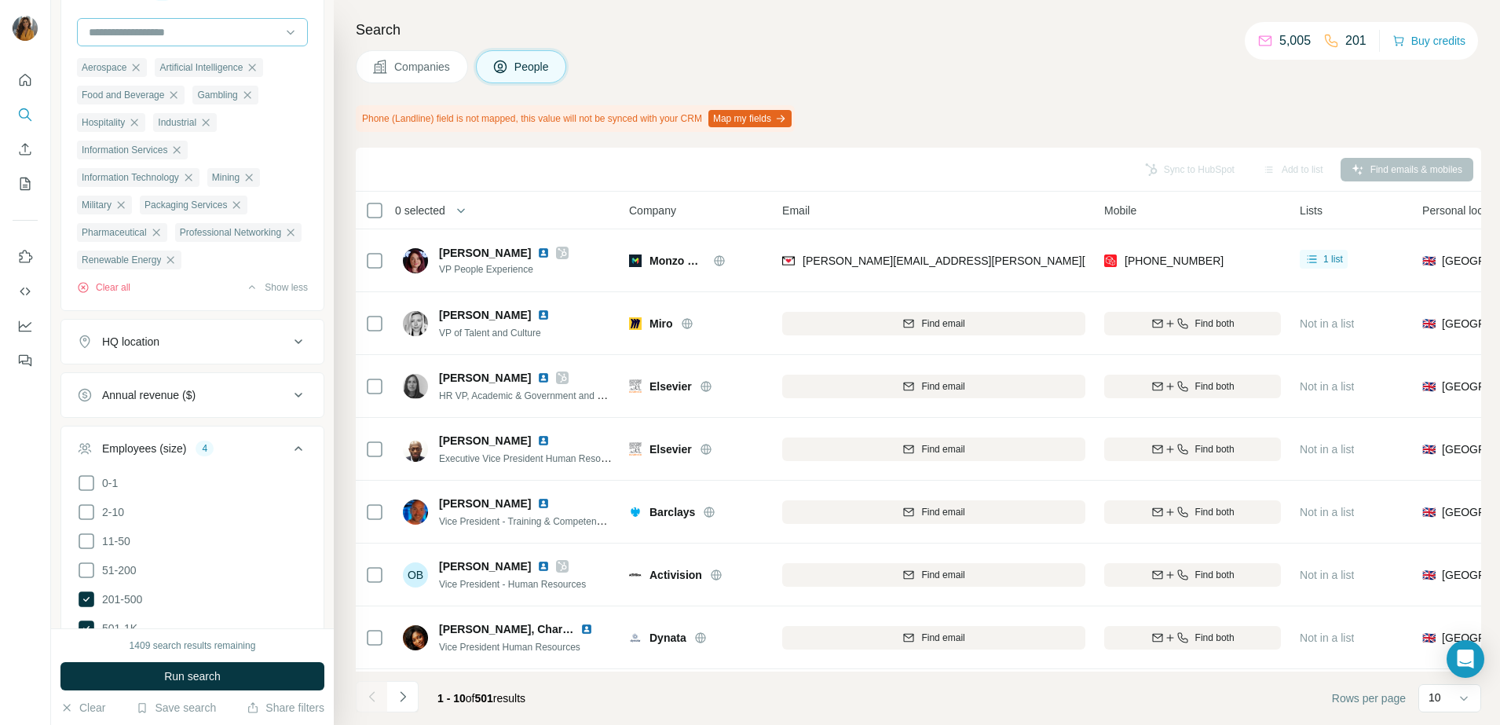
click at [229, 38] on input at bounding box center [184, 32] width 194 height 17
click at [203, 41] on div "Retail" at bounding box center [185, 27] width 208 height 28
click at [240, 39] on input at bounding box center [184, 32] width 194 height 17
click at [205, 63] on div "Retail Technology" at bounding box center [184, 55] width 189 height 16
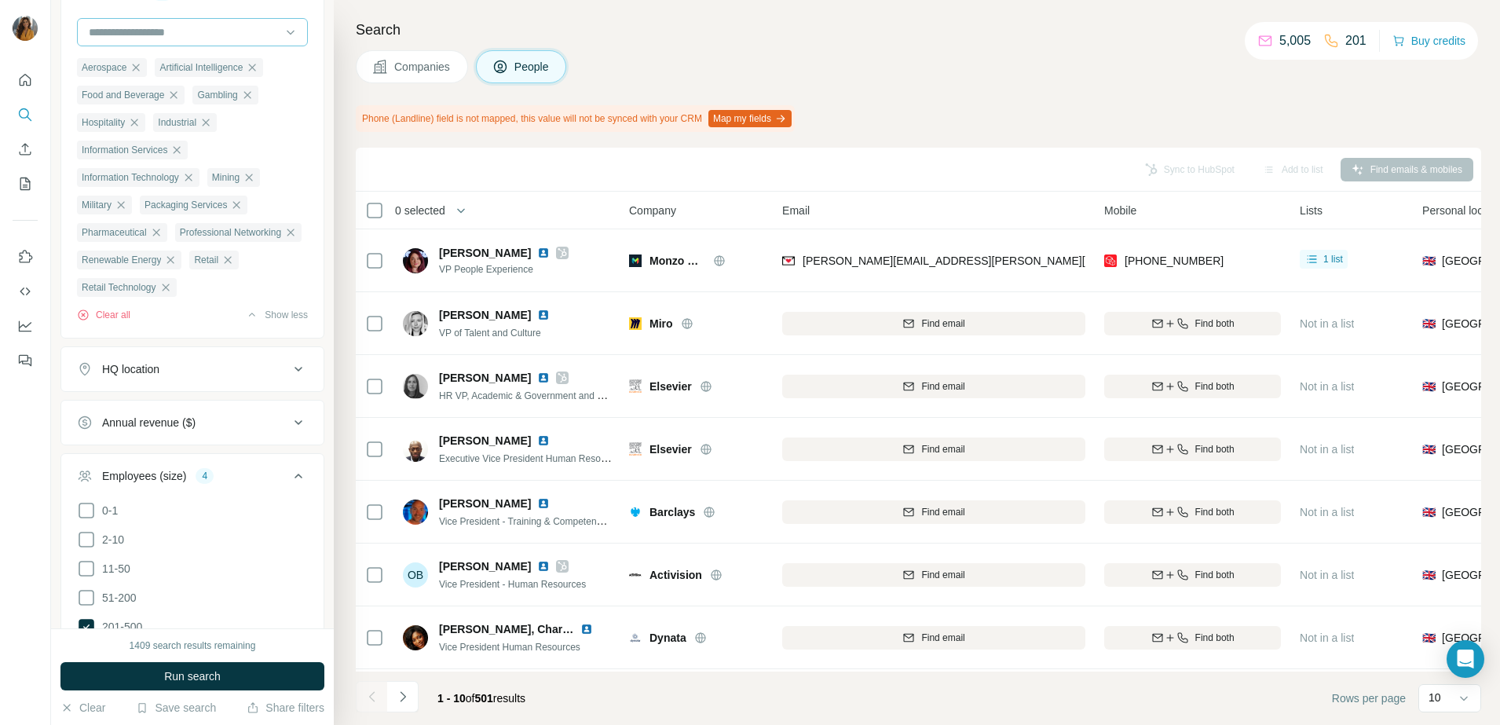
click at [214, 31] on input at bounding box center [184, 32] width 194 height 17
click at [218, 35] on input at bounding box center [184, 32] width 194 height 17
click at [238, 14] on div "SaaS" at bounding box center [185, 0] width 208 height 28
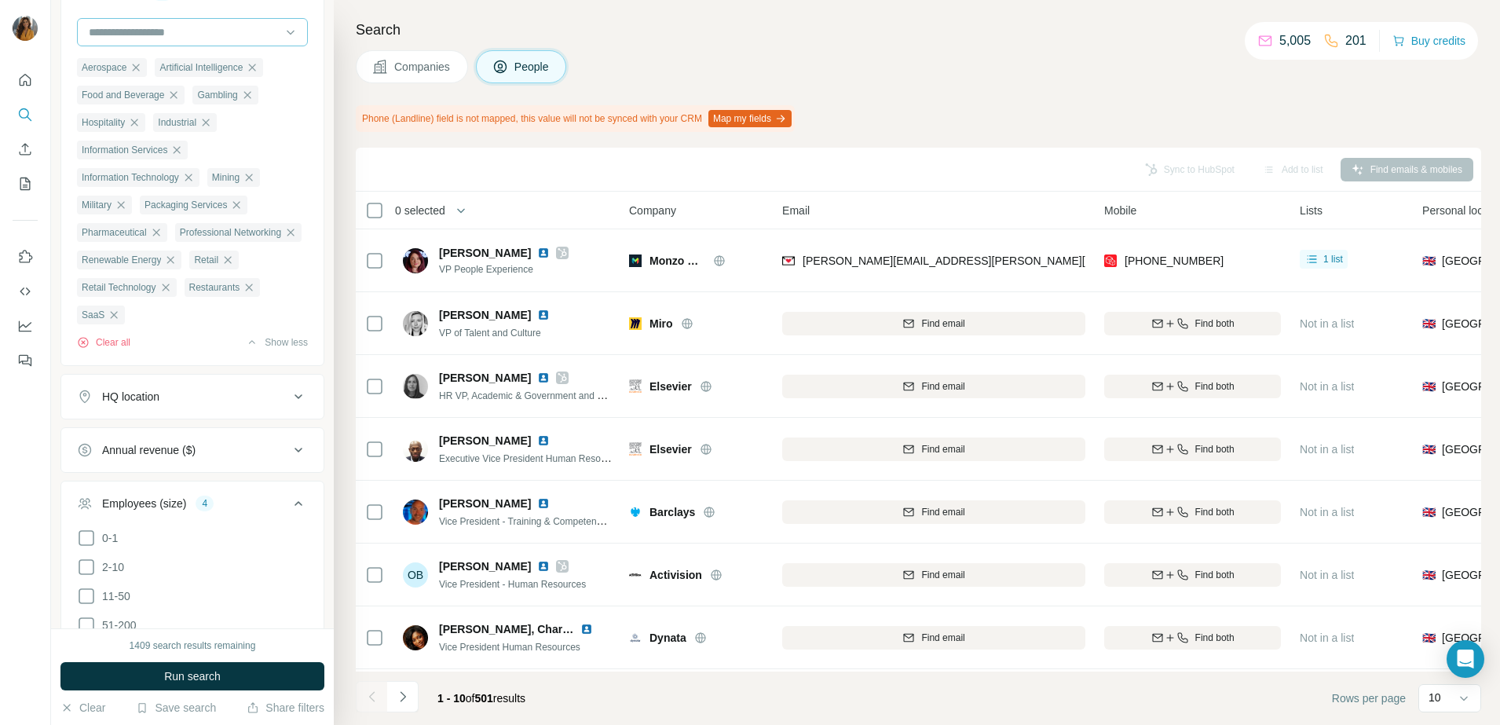
click at [257, 31] on input at bounding box center [184, 32] width 194 height 17
click at [201, 34] on input at bounding box center [184, 32] width 194 height 17
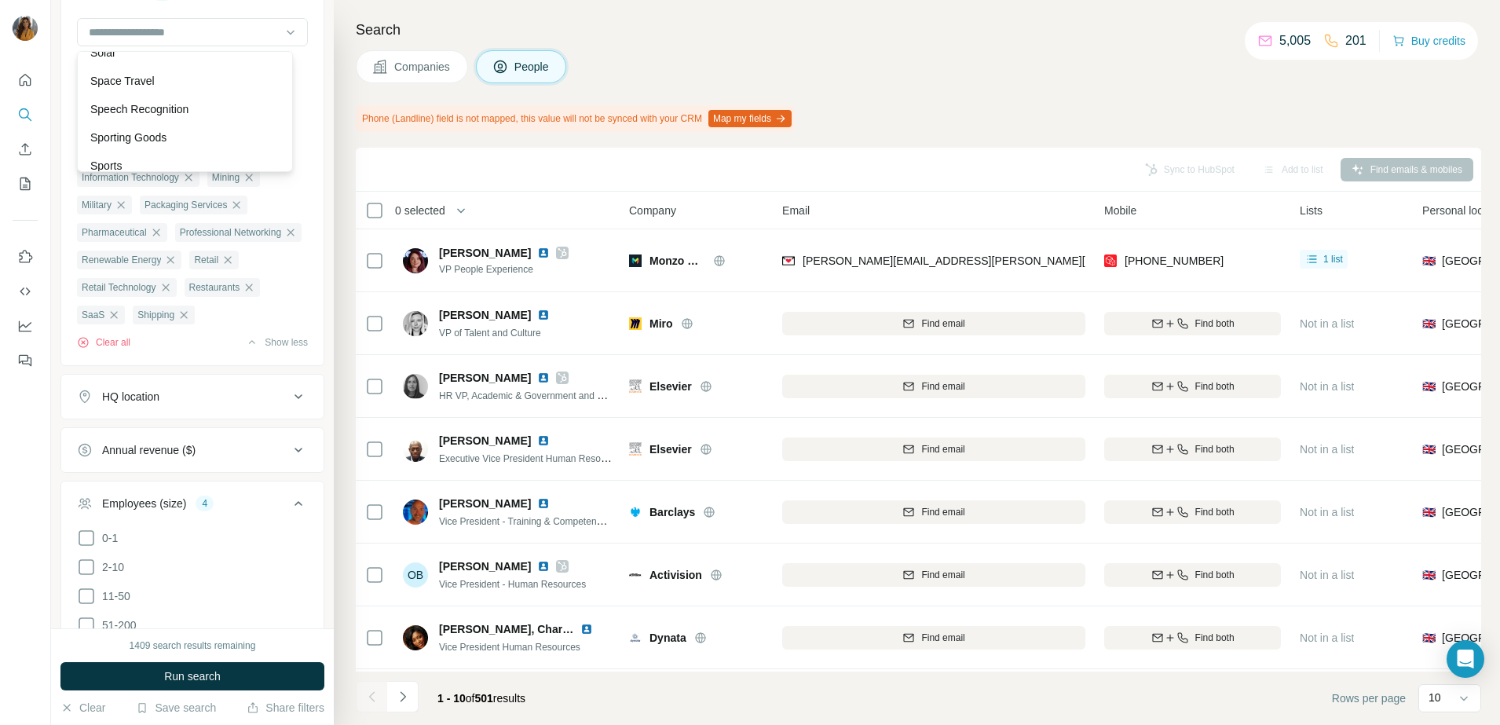
click at [237, 32] on div "Software Engineering" at bounding box center [184, 24] width 189 height 16
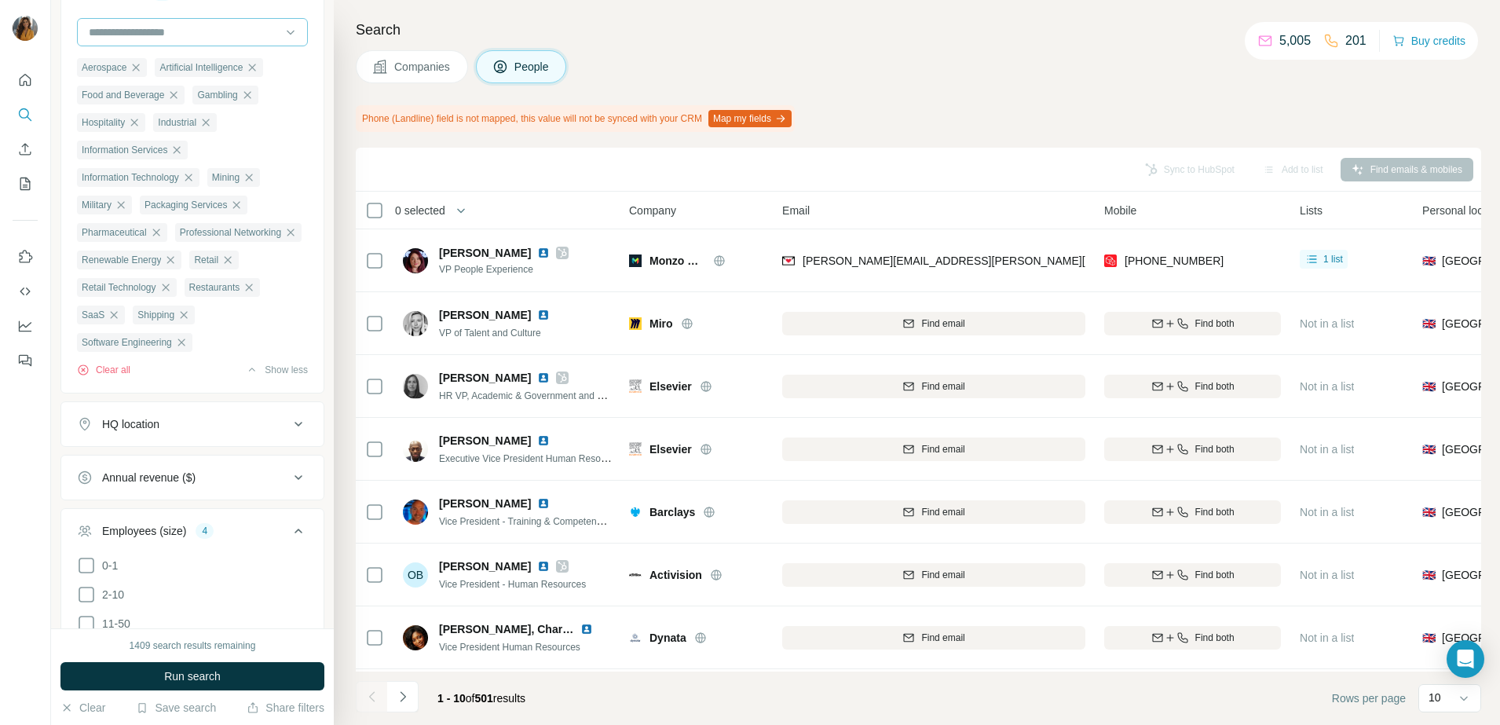
click at [246, 24] on input at bounding box center [184, 32] width 194 height 17
click at [246, 24] on div at bounding box center [184, 32] width 194 height 27
click at [164, 89] on div "Space Travel" at bounding box center [184, 81] width 189 height 16
click at [189, 33] on input at bounding box center [184, 32] width 194 height 17
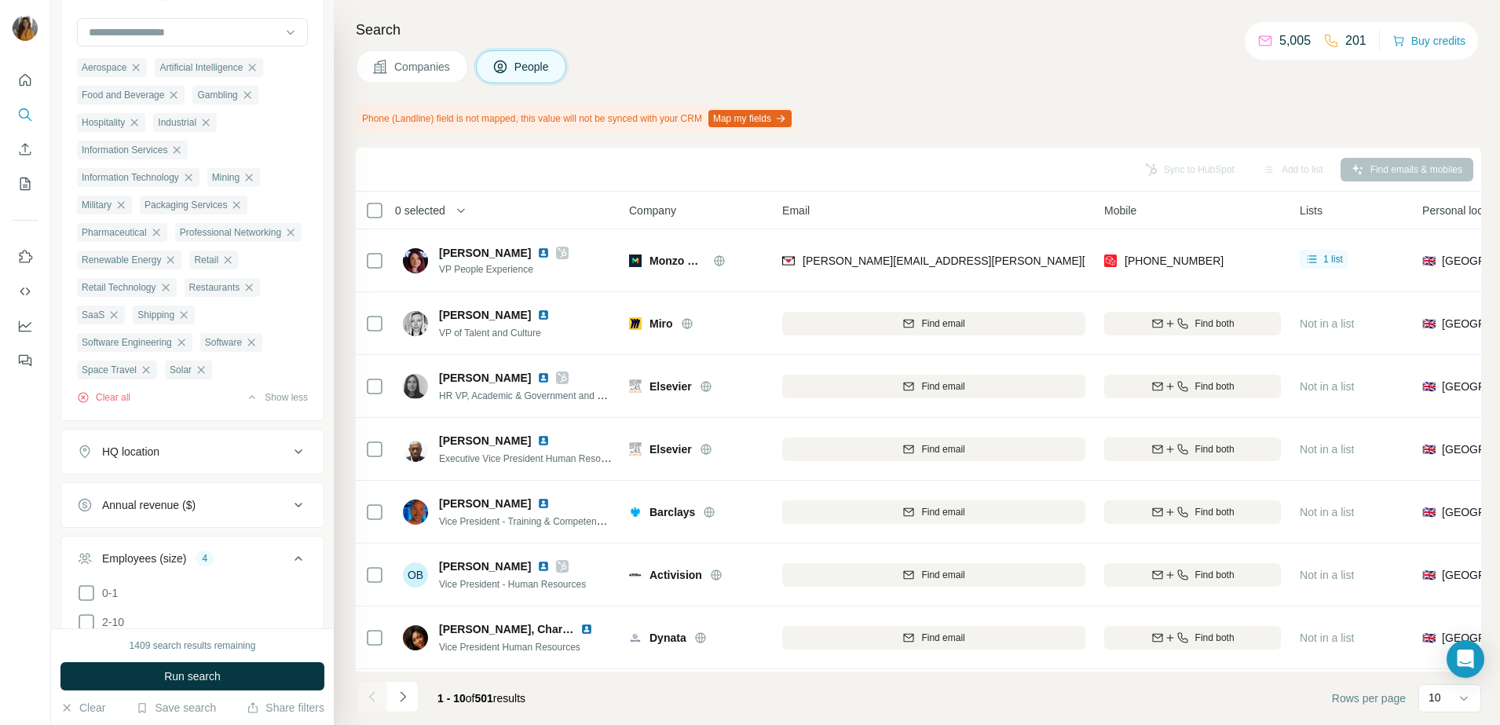
scroll to position [1080, 0]
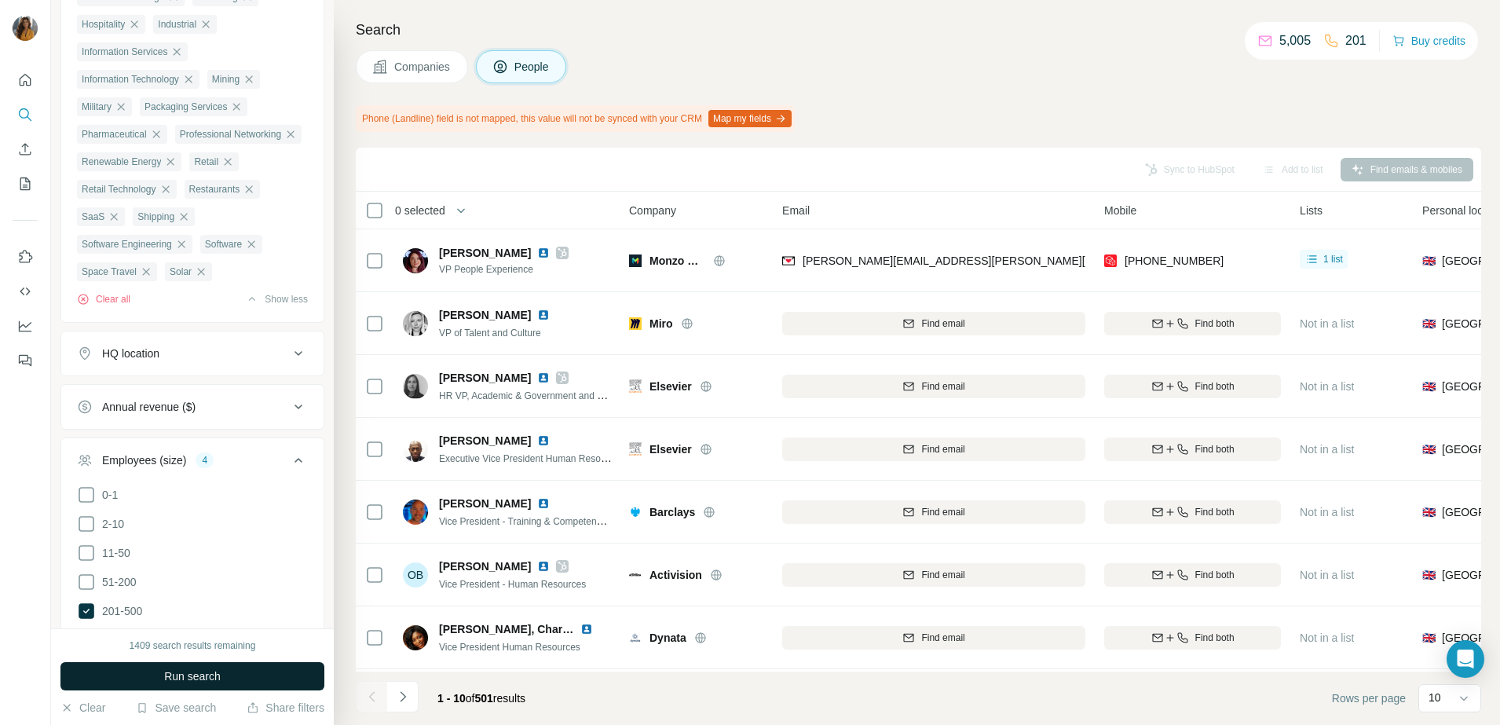
click at [218, 674] on span "Run search" at bounding box center [192, 676] width 57 height 16
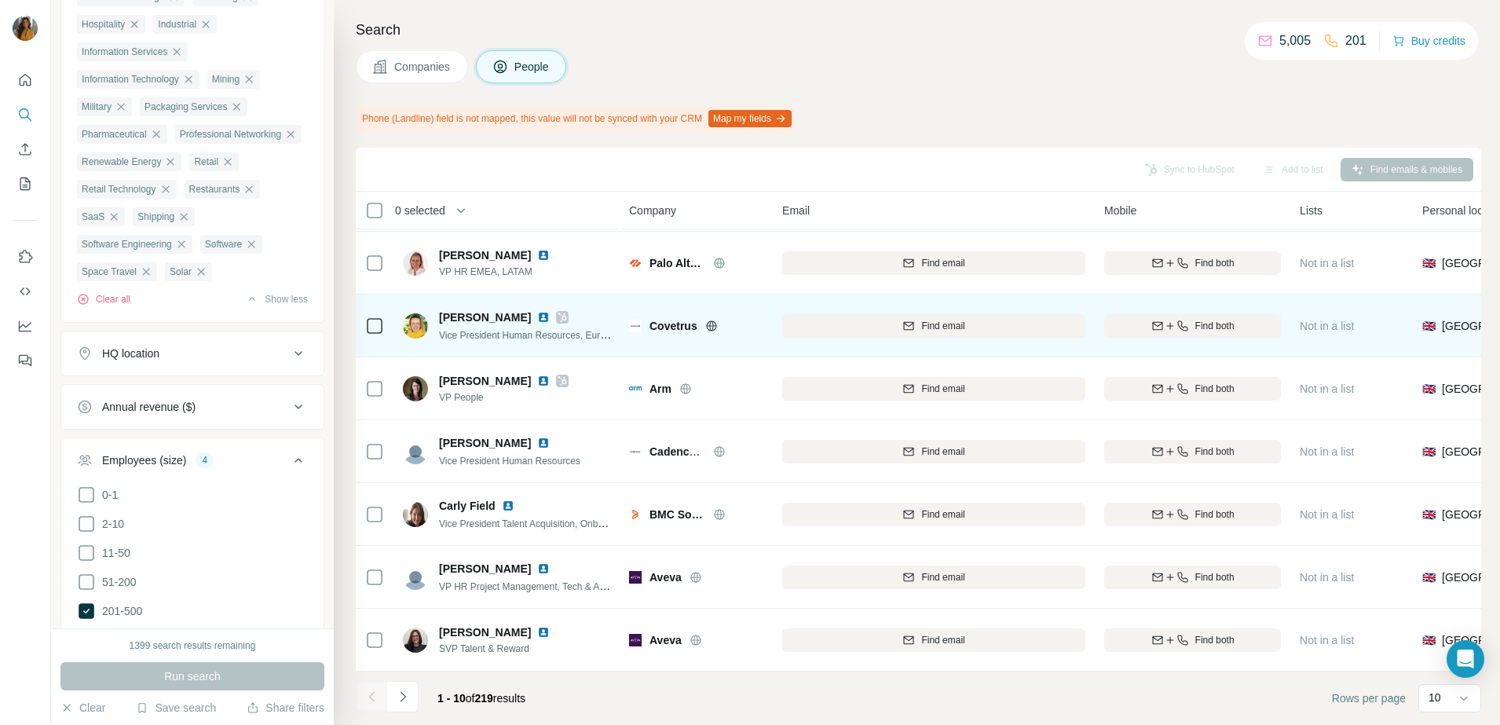
scroll to position [196, 0]
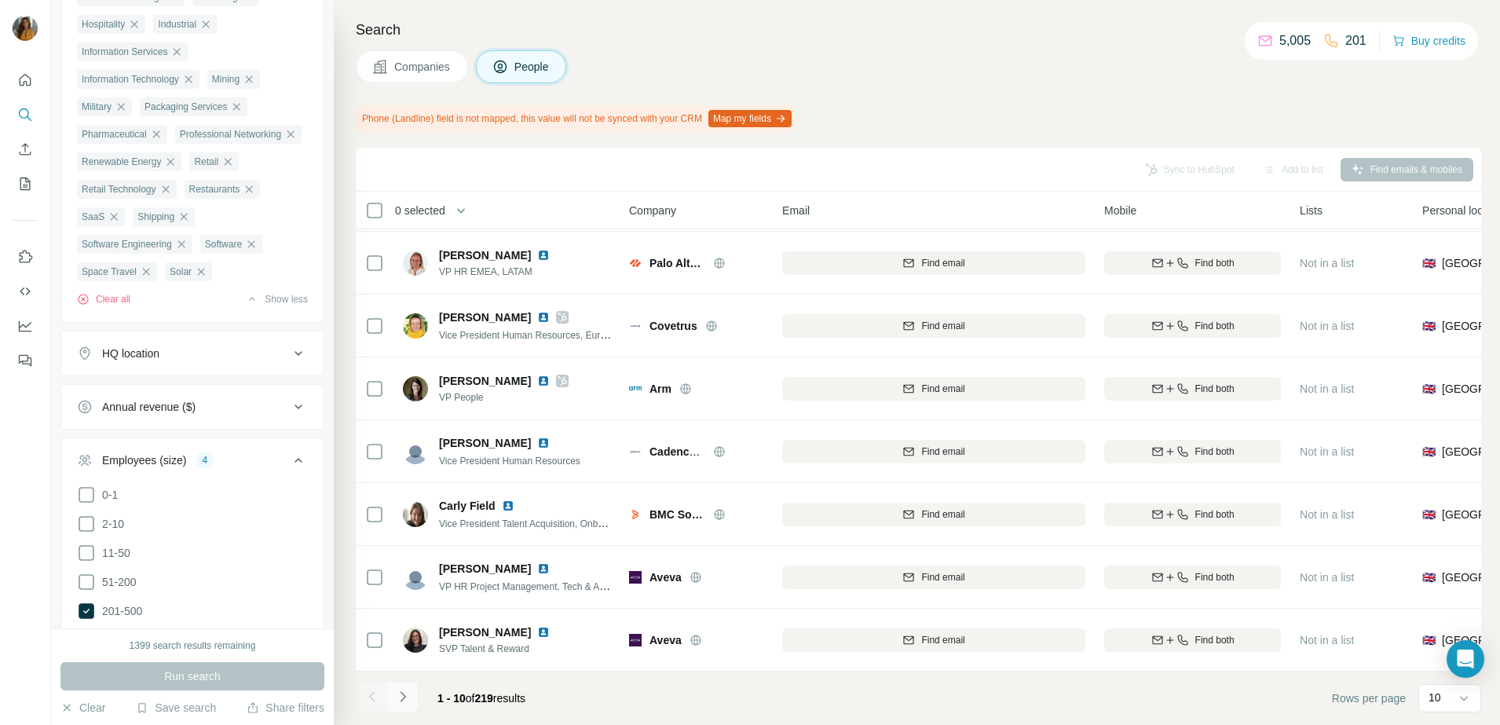
click at [407, 697] on icon "Navigate to next page" at bounding box center [403, 697] width 16 height 16
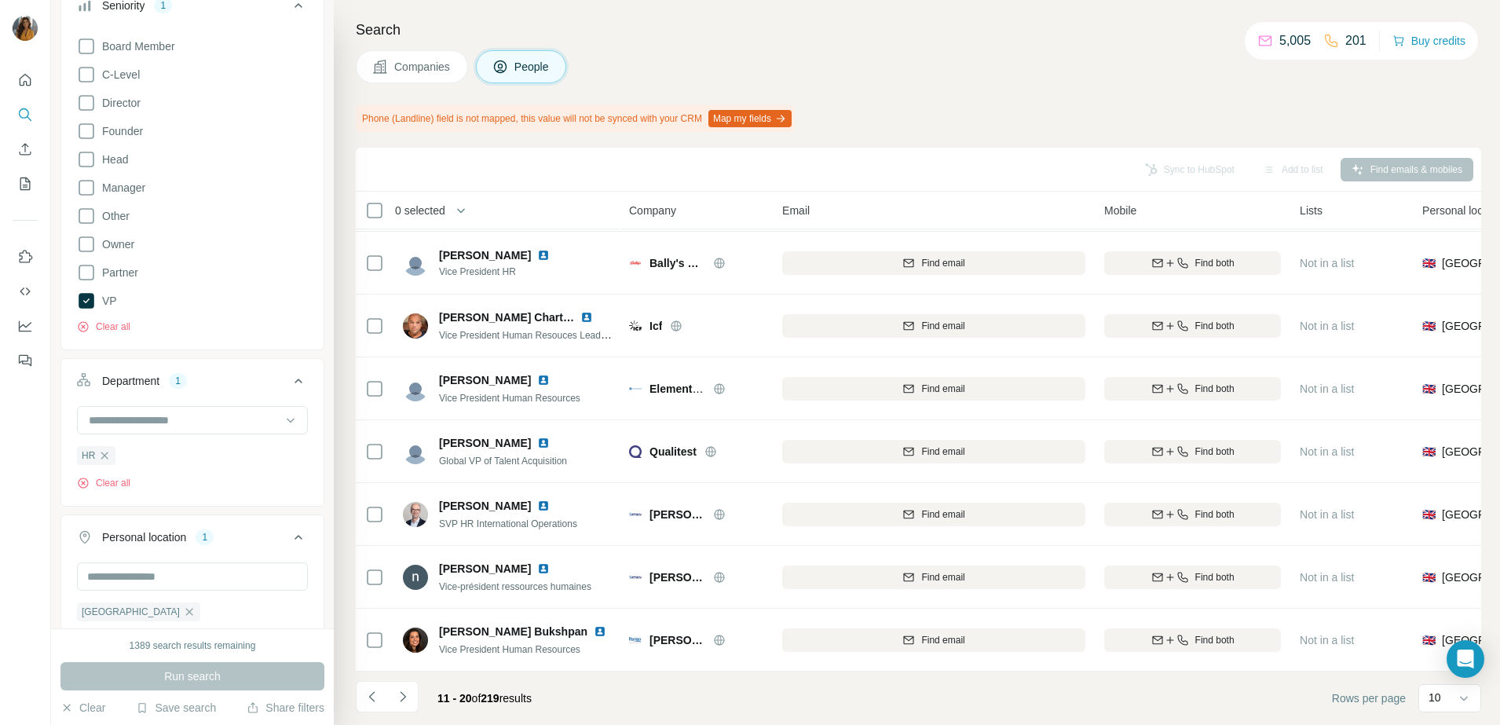
scroll to position [0, 0]
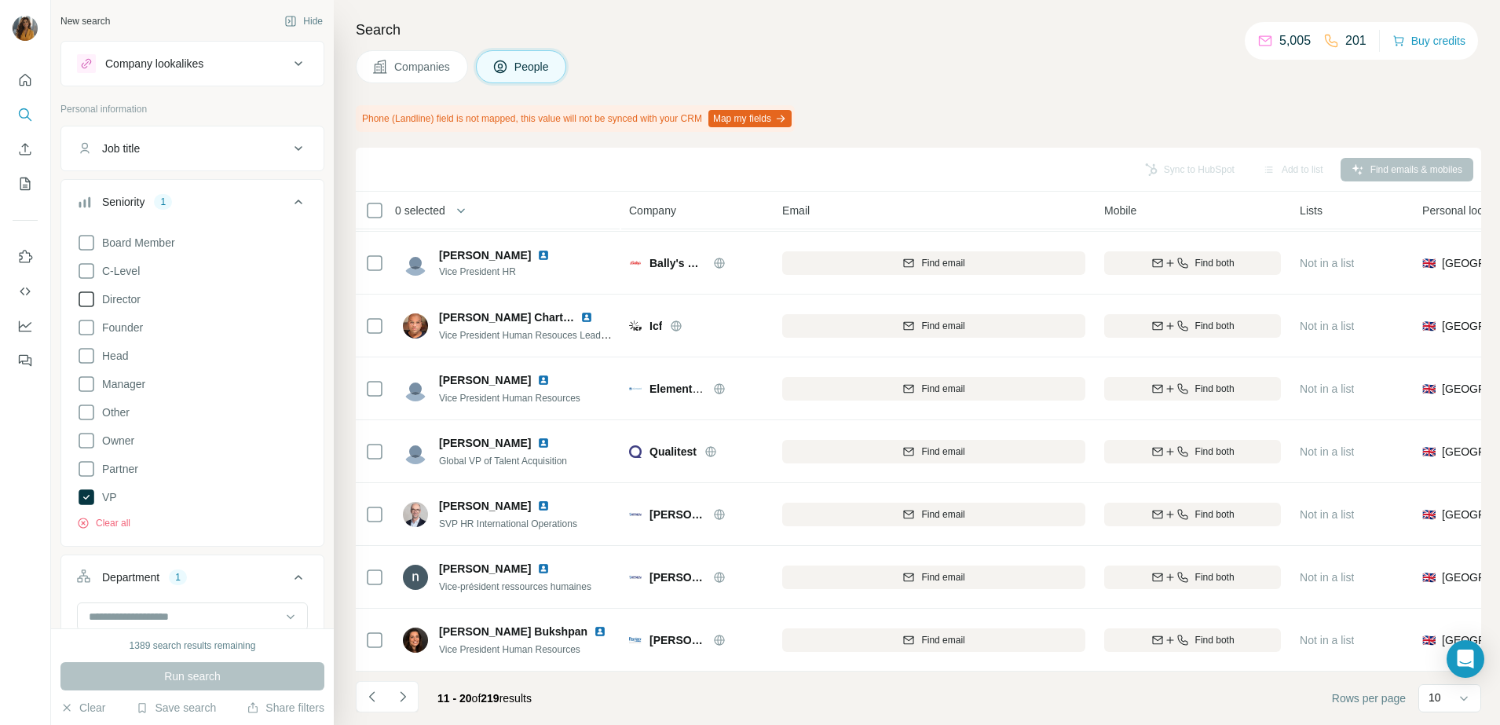
click at [89, 307] on icon at bounding box center [86, 299] width 19 height 19
click at [87, 496] on icon at bounding box center [87, 497] width 16 height 16
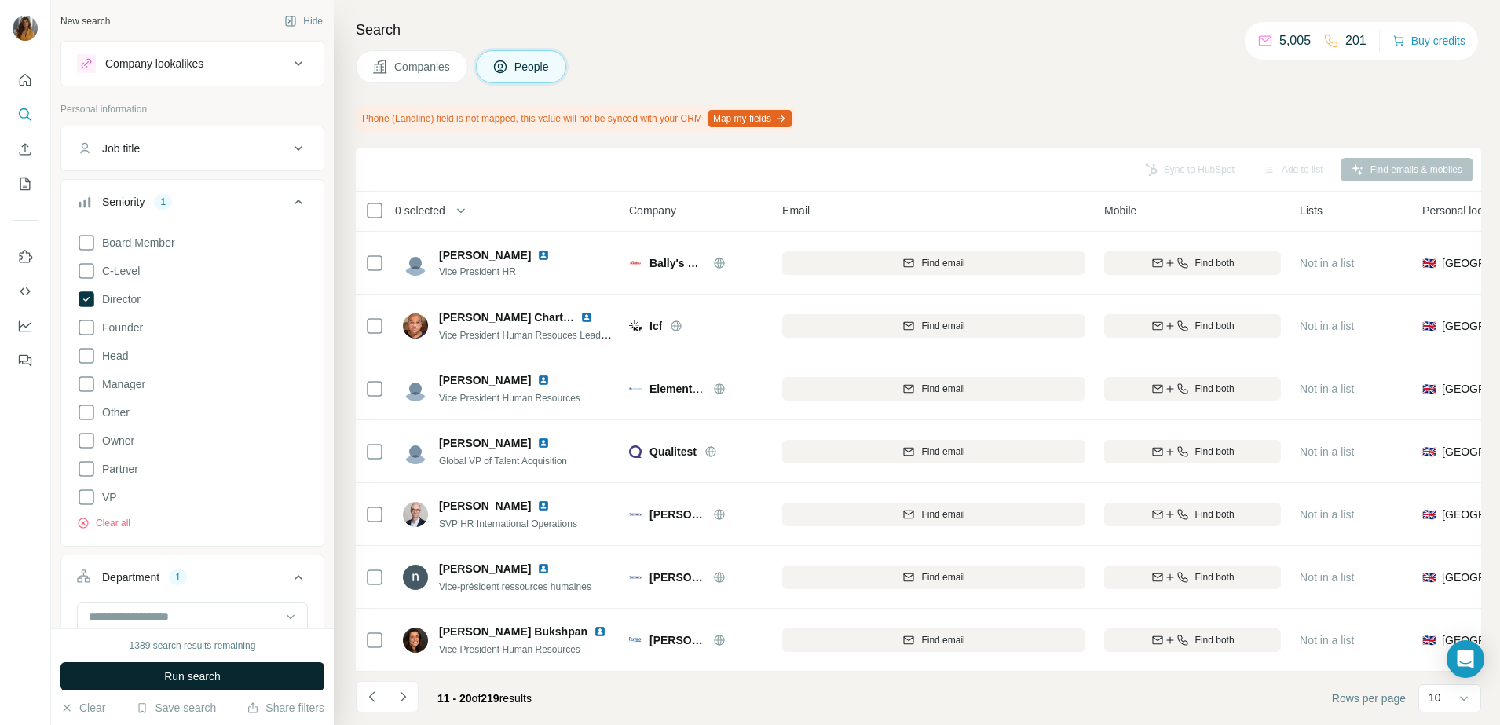
click at [203, 675] on span "Run search" at bounding box center [192, 676] width 57 height 16
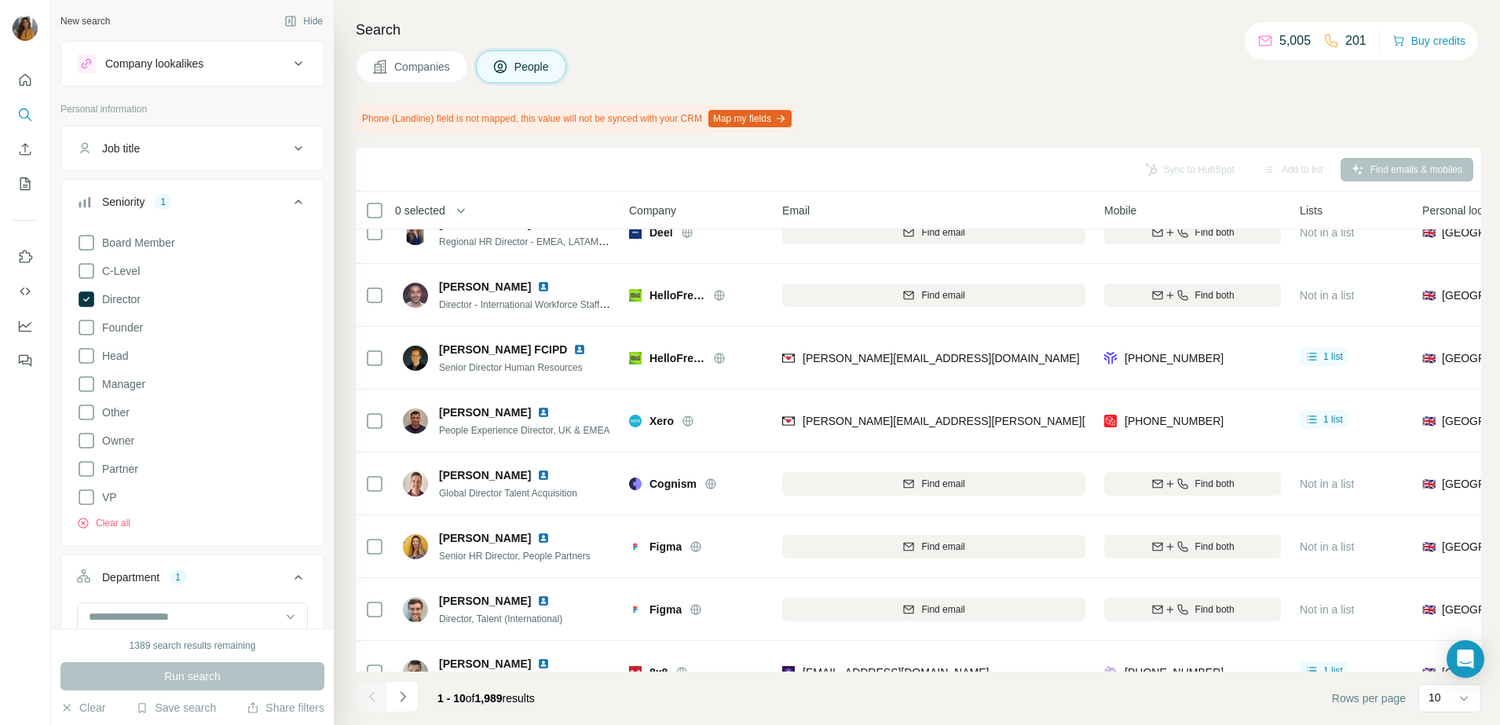
scroll to position [196, 0]
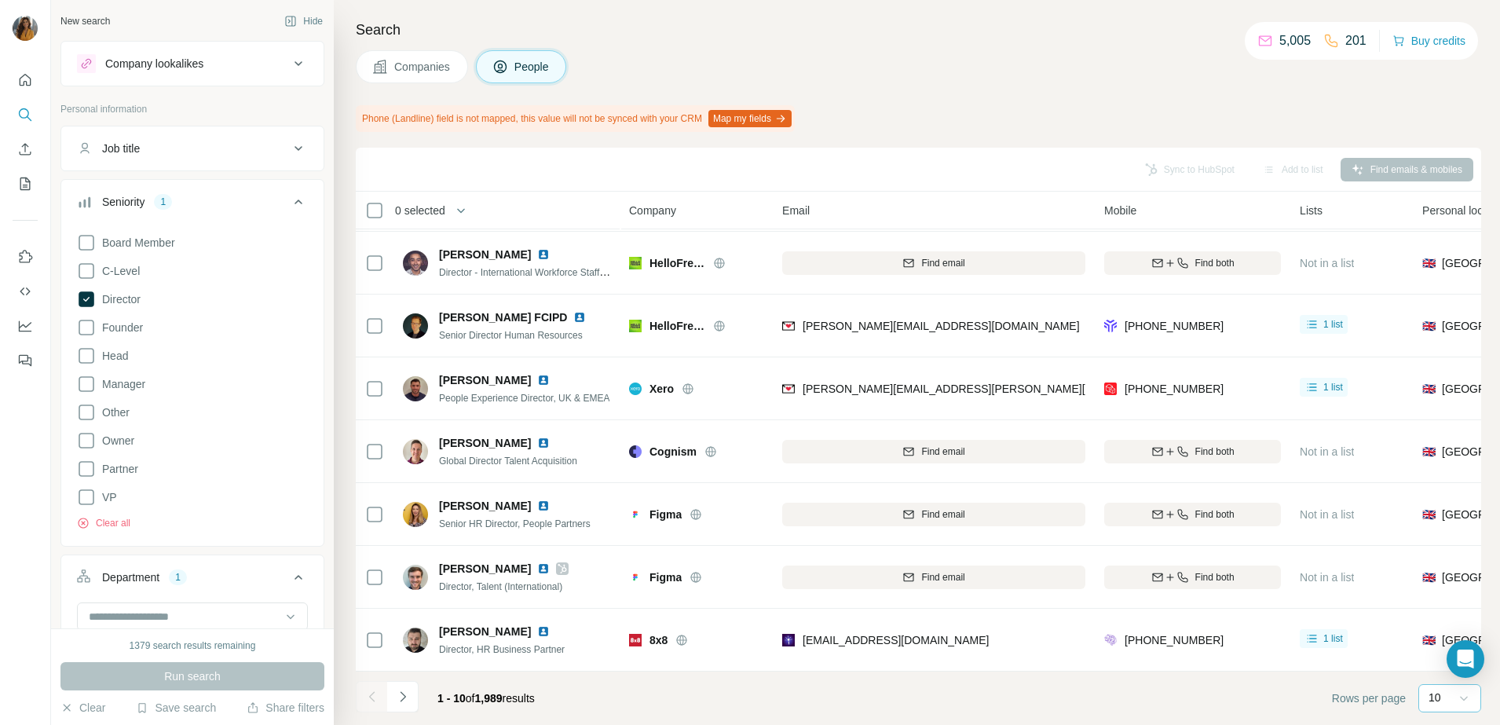
click at [1459, 704] on icon at bounding box center [1464, 698] width 16 height 16
click at [1450, 584] on div "60" at bounding box center [1450, 578] width 36 height 16
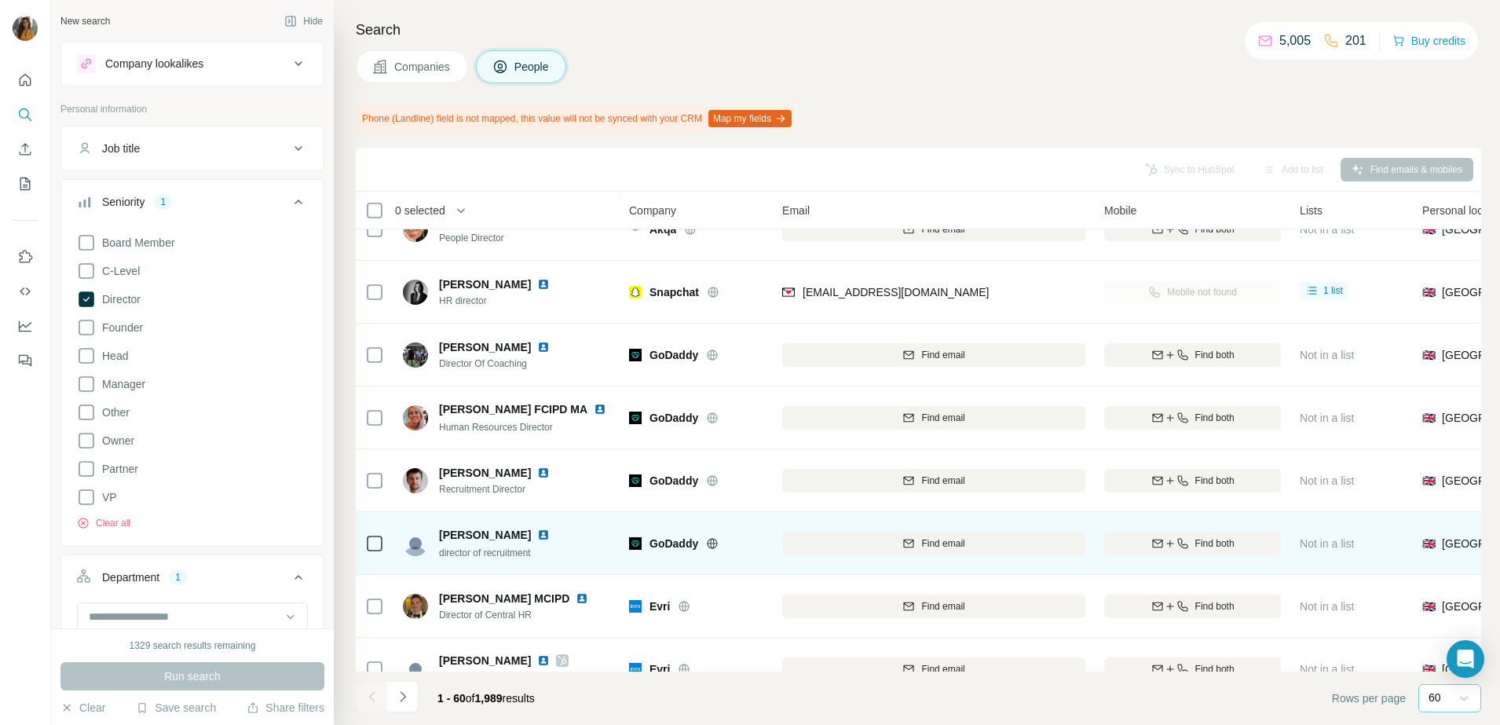
scroll to position [884, 0]
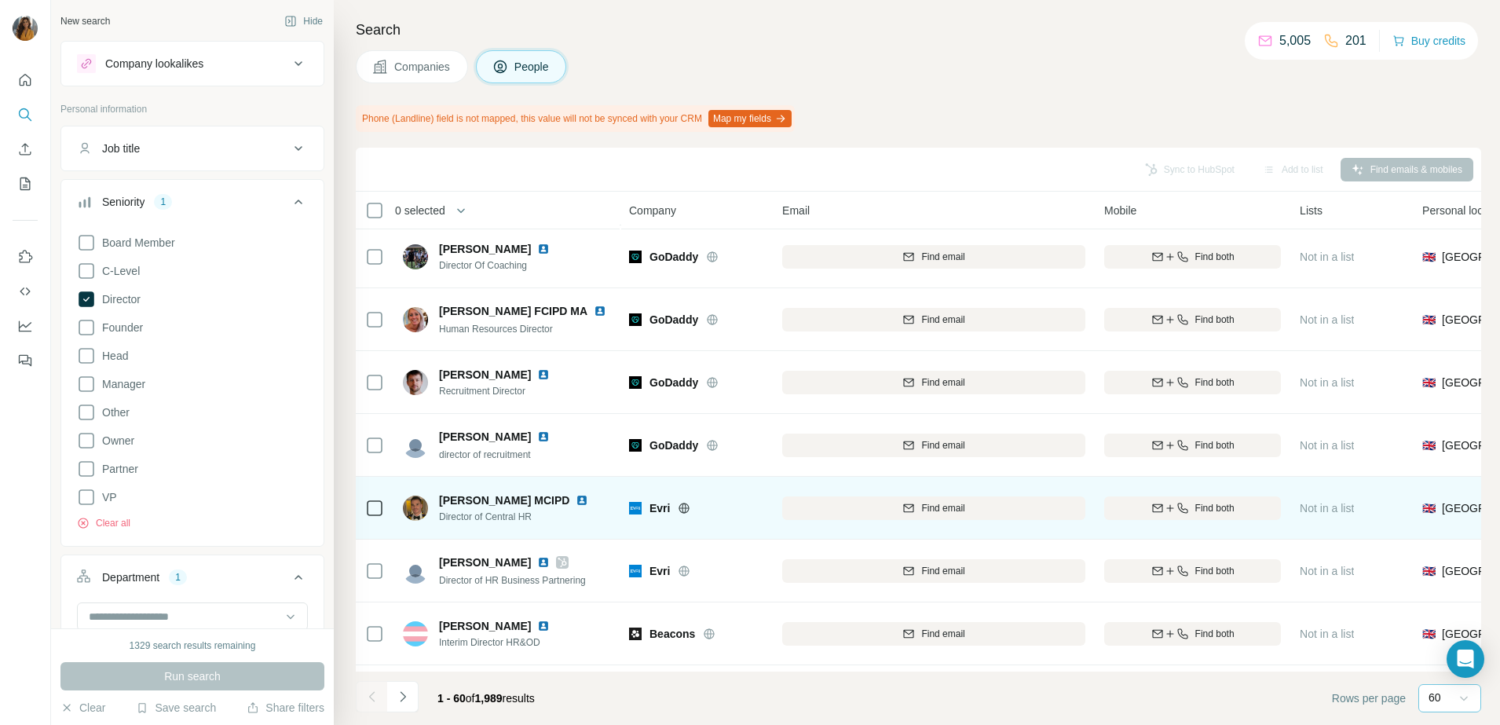
click at [576, 501] on img at bounding box center [582, 500] width 13 height 13
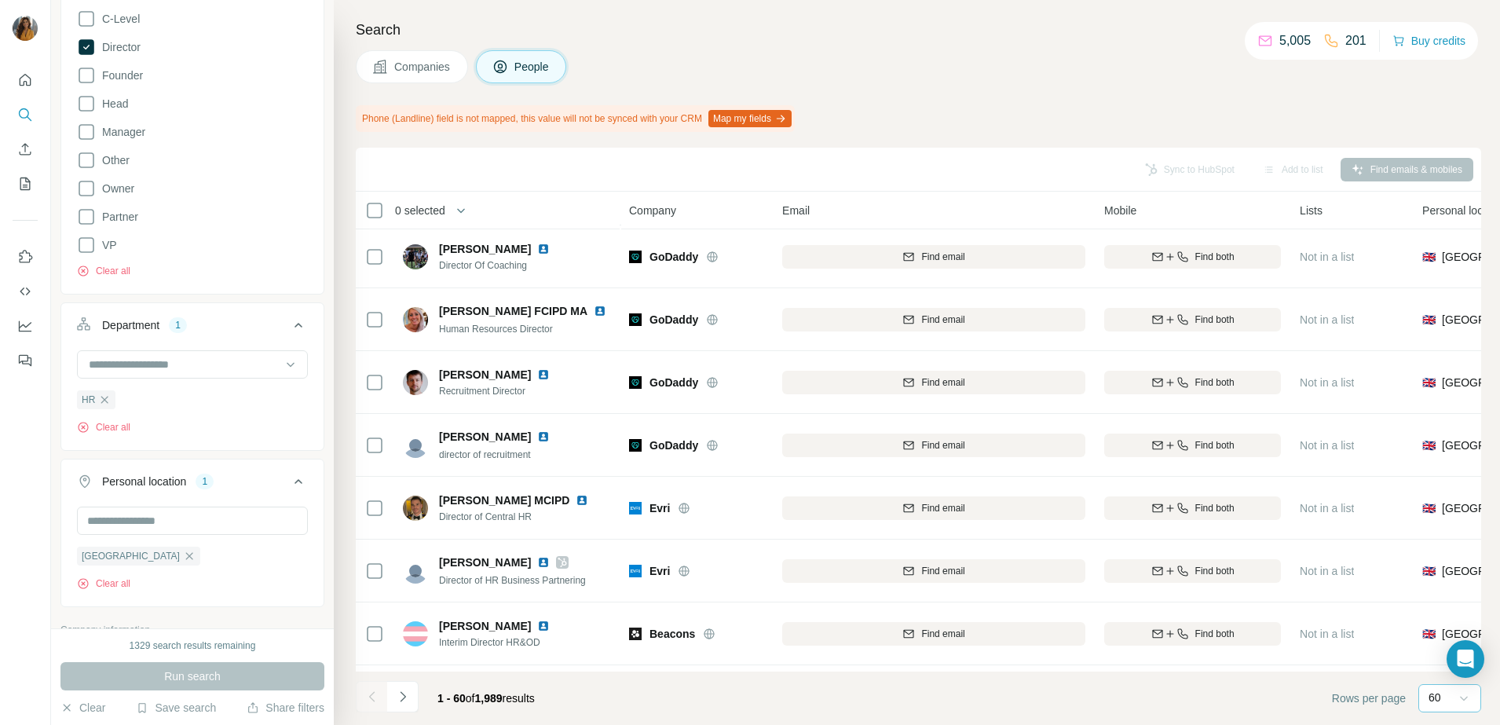
scroll to position [491, 0]
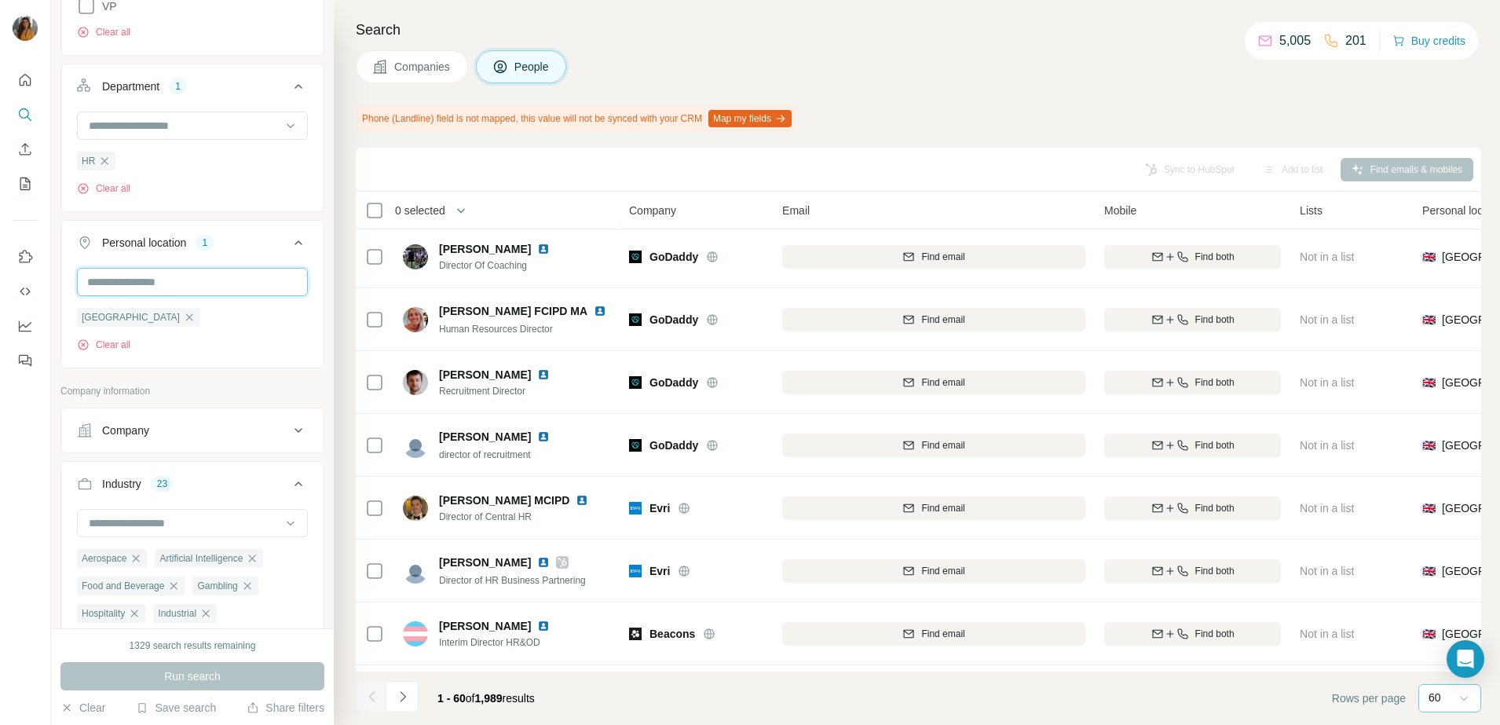
click at [182, 284] on input "text" at bounding box center [192, 282] width 231 height 28
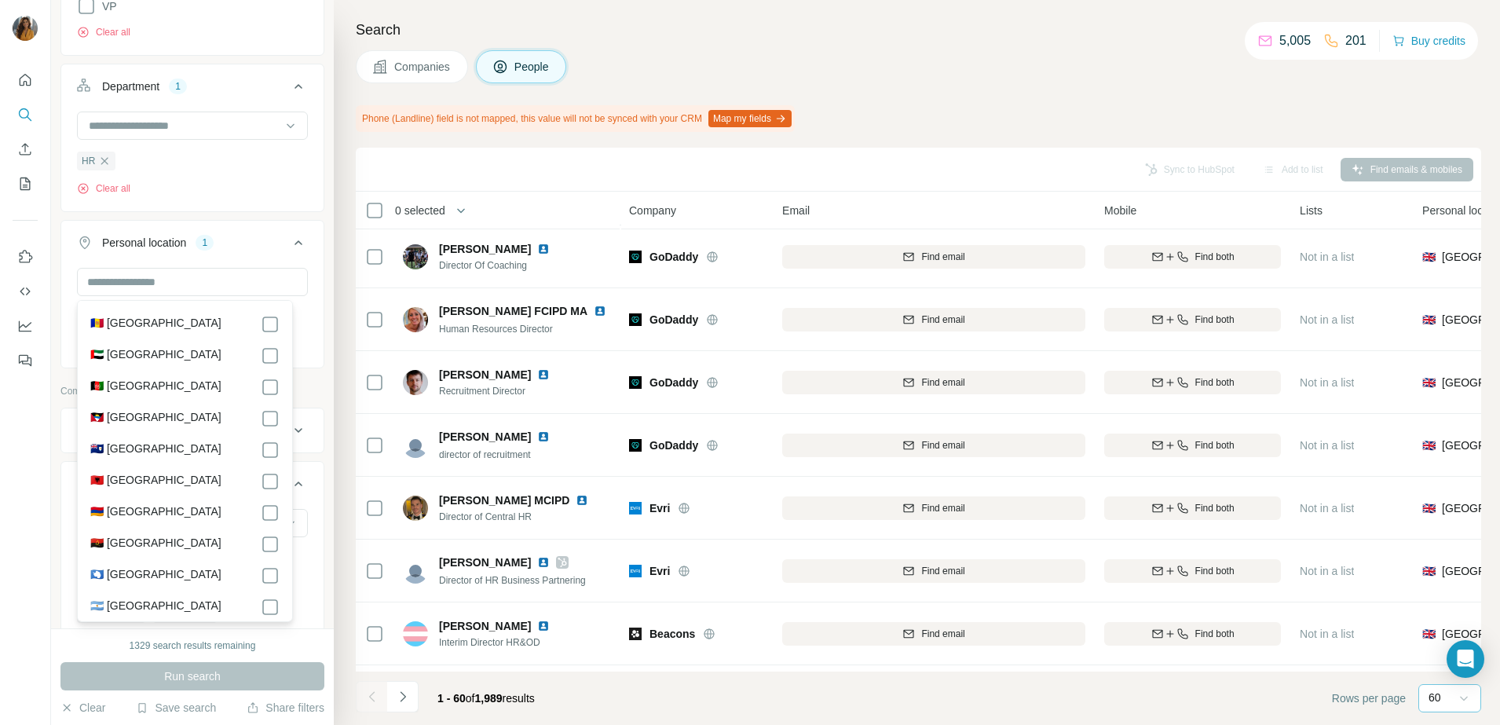
click at [153, 348] on label "🇦🇪 [GEOGRAPHIC_DATA]" at bounding box center [155, 355] width 131 height 19
click at [156, 671] on button "Run search" at bounding box center [192, 676] width 264 height 28
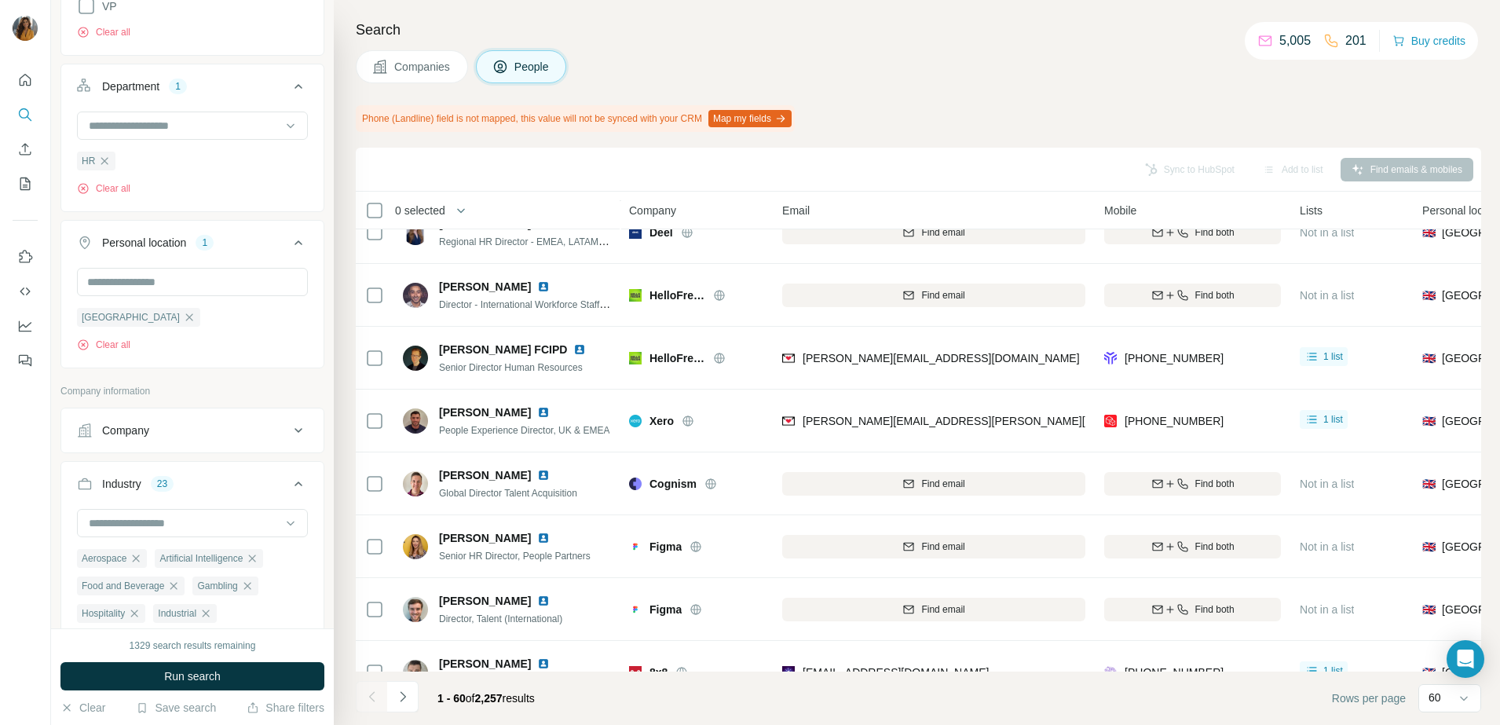
scroll to position [884, 0]
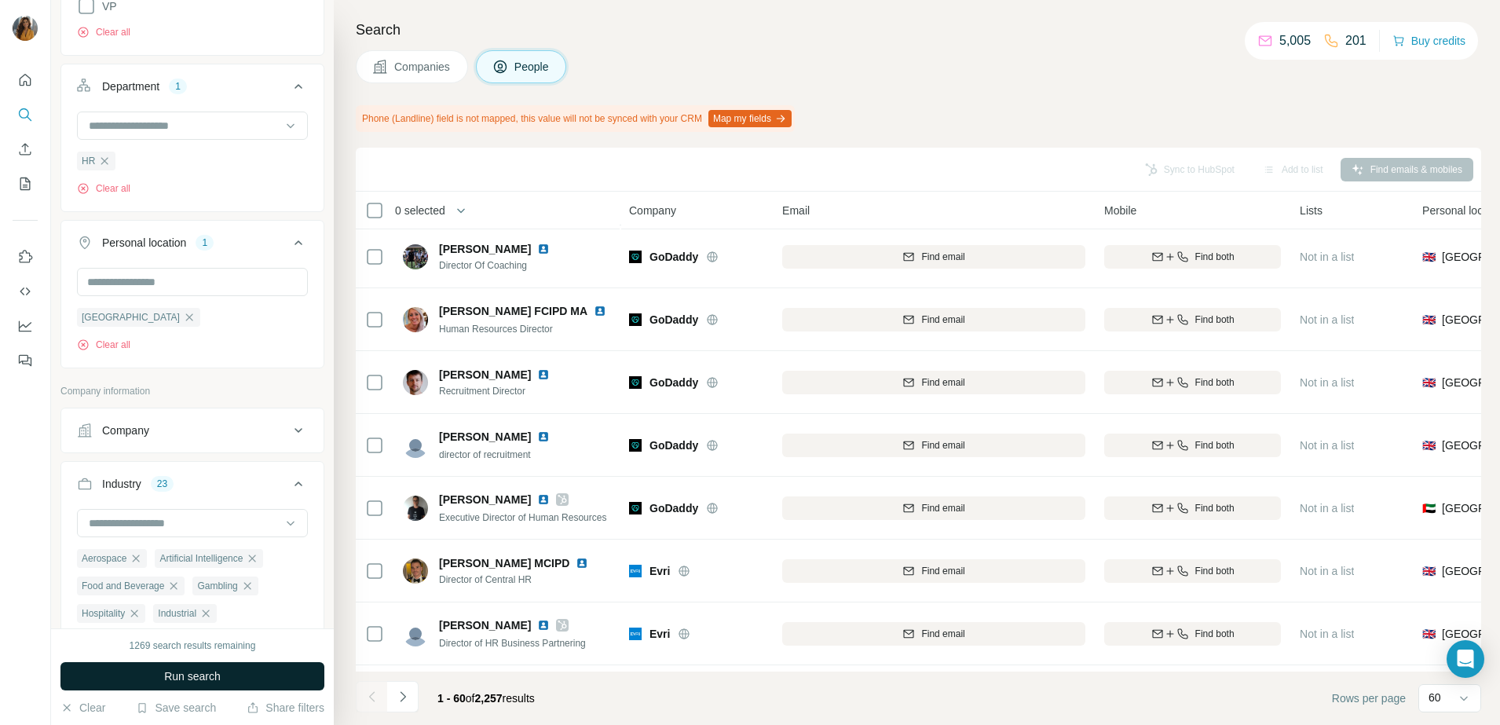
click at [200, 668] on span "Run search" at bounding box center [192, 676] width 57 height 16
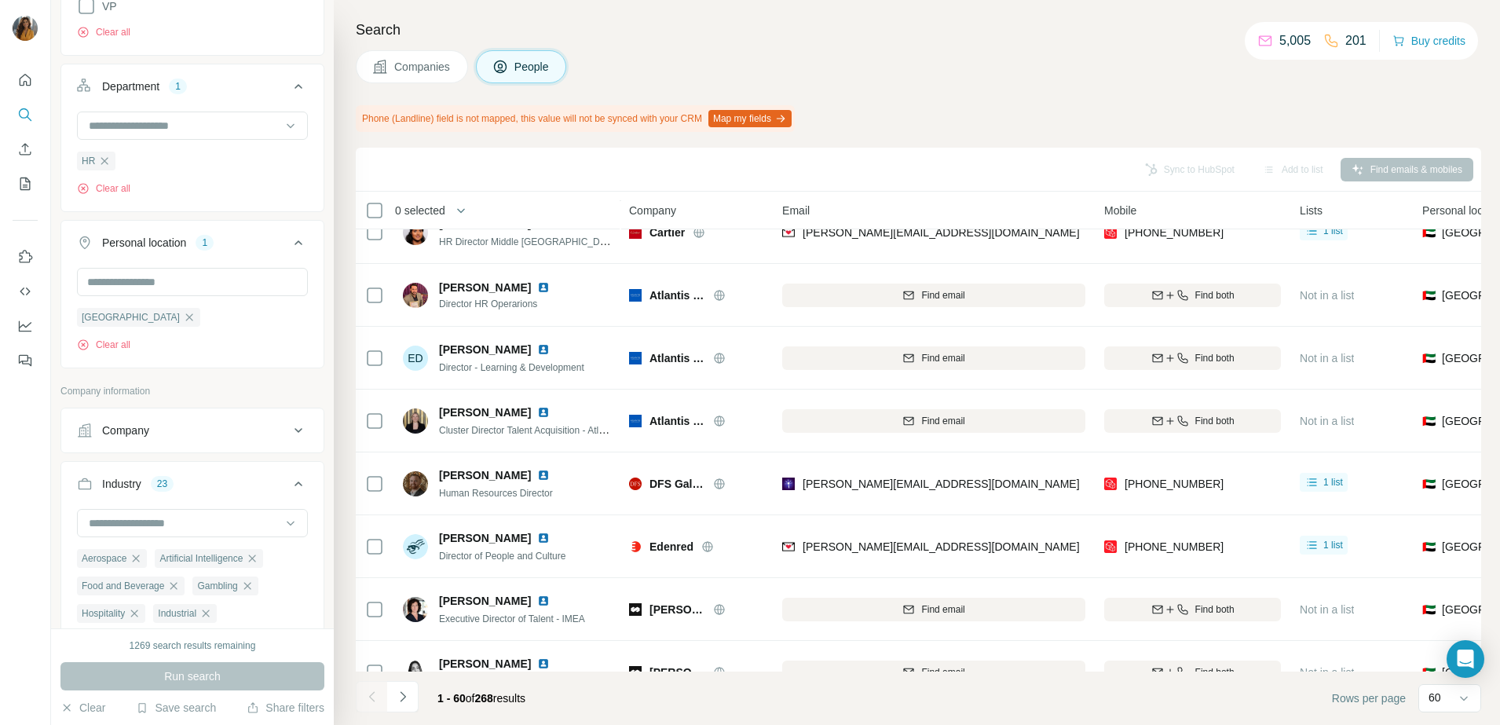
scroll to position [884, 0]
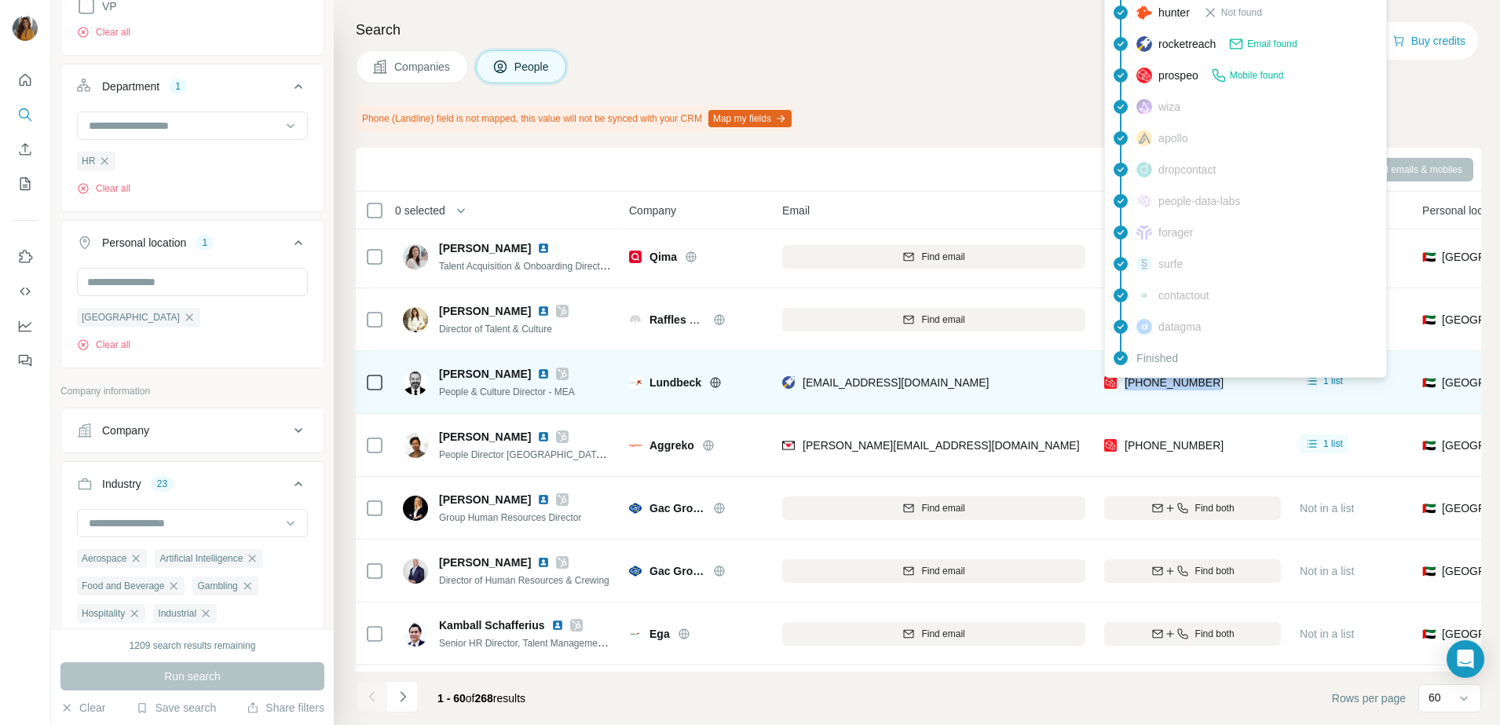
drag, startPoint x: 1210, startPoint y: 383, endPoint x: 1123, endPoint y: 391, distance: 87.6
click at [1123, 391] on div "[PHONE_NUMBER]" at bounding box center [1192, 382] width 177 height 43
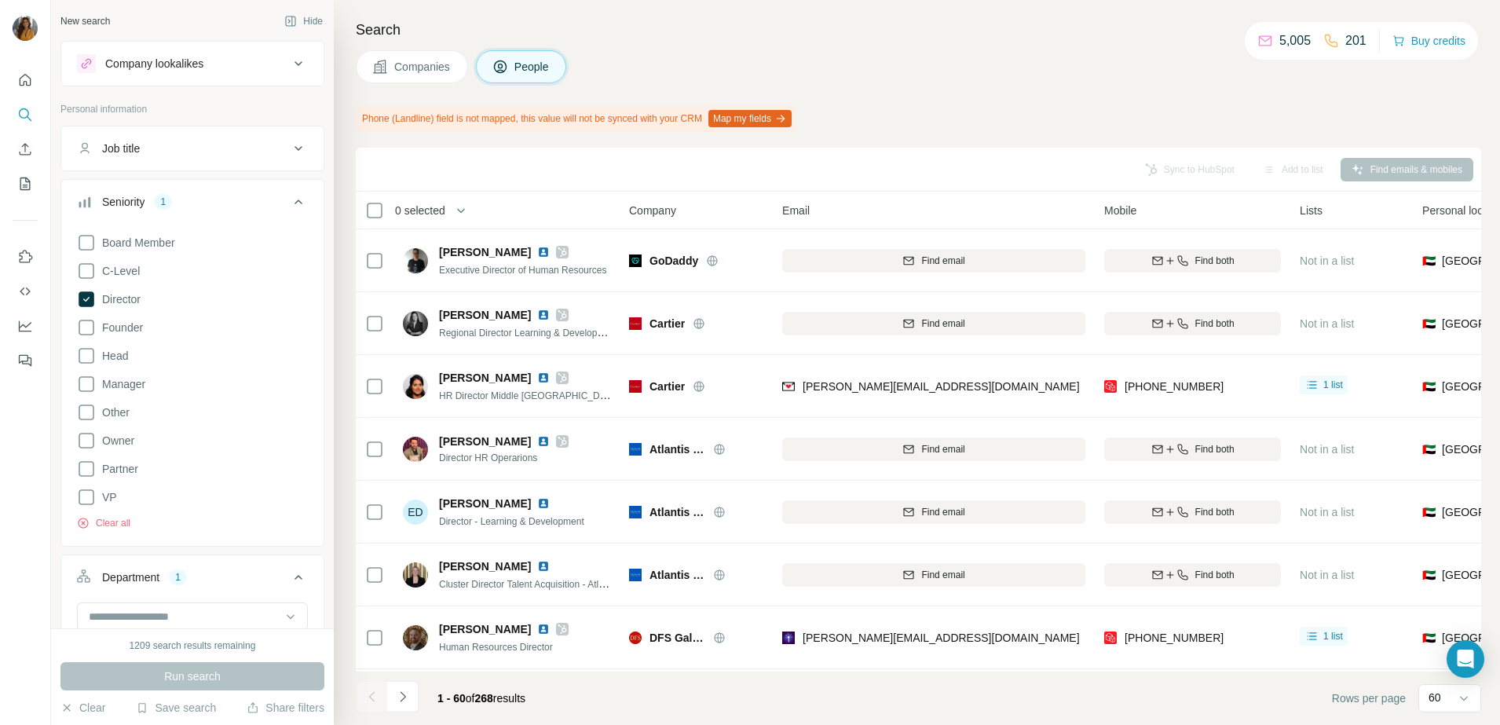
scroll to position [15190, 0]
